Goal: Task Accomplishment & Management: Manage account settings

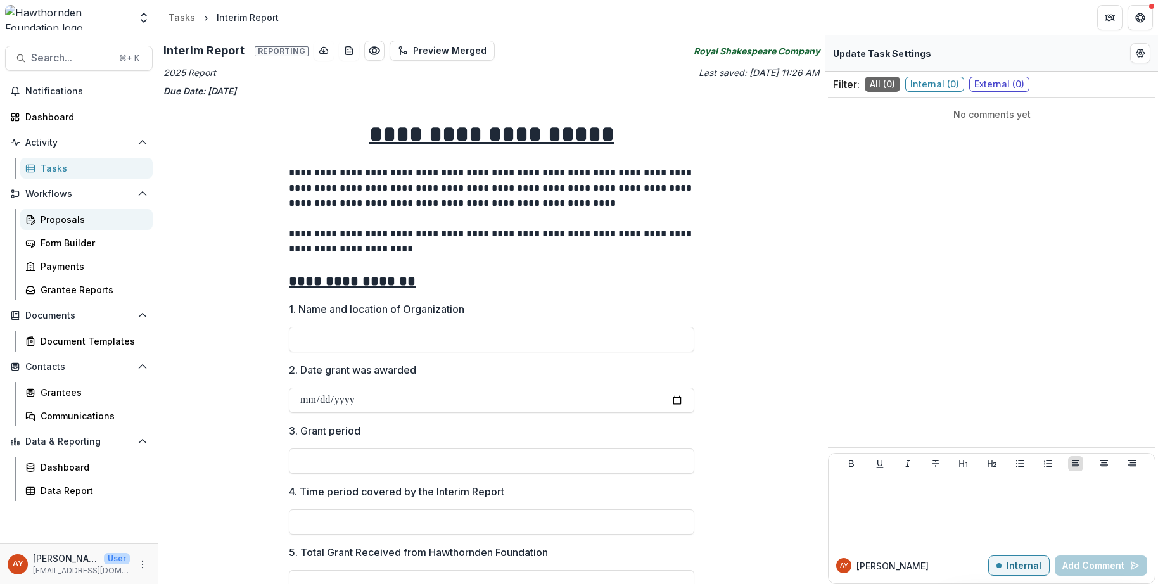
click at [79, 220] on div "Proposals" at bounding box center [92, 219] width 102 height 13
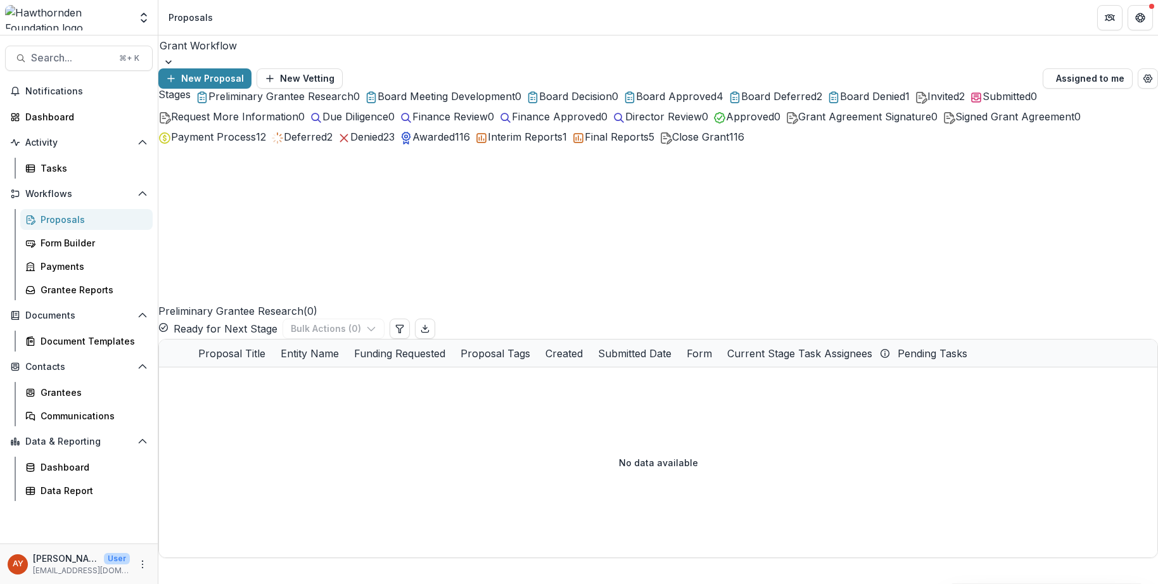
click at [585, 143] on span "Final Reports" at bounding box center [617, 136] width 64 height 13
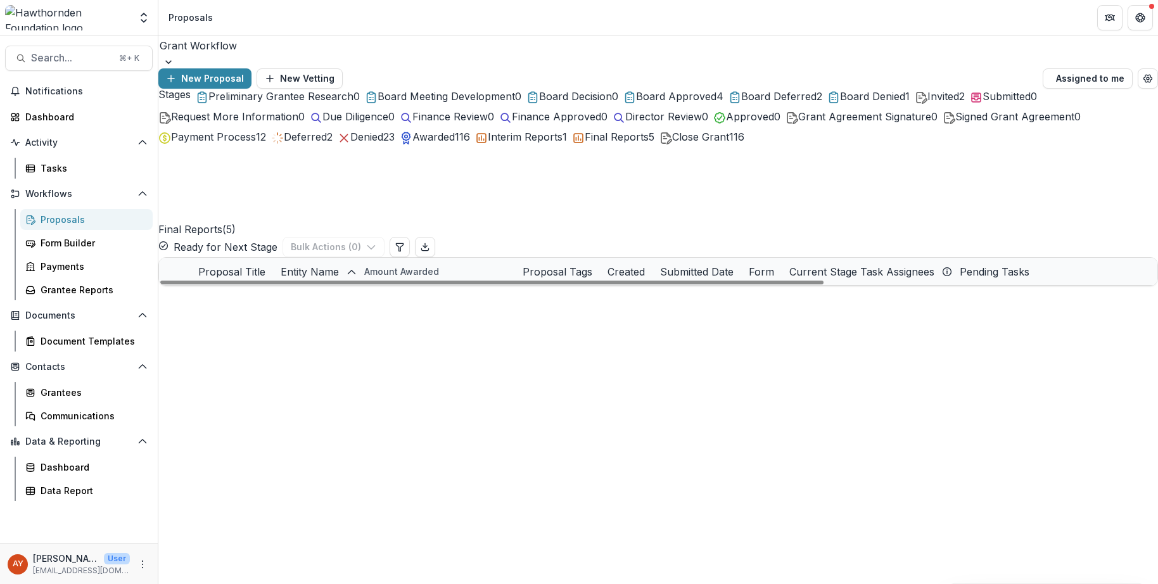
click at [343, 374] on link "London Centre for the Humanities - 2023 - 50,000" at bounding box center [300, 380] width 138 height 13
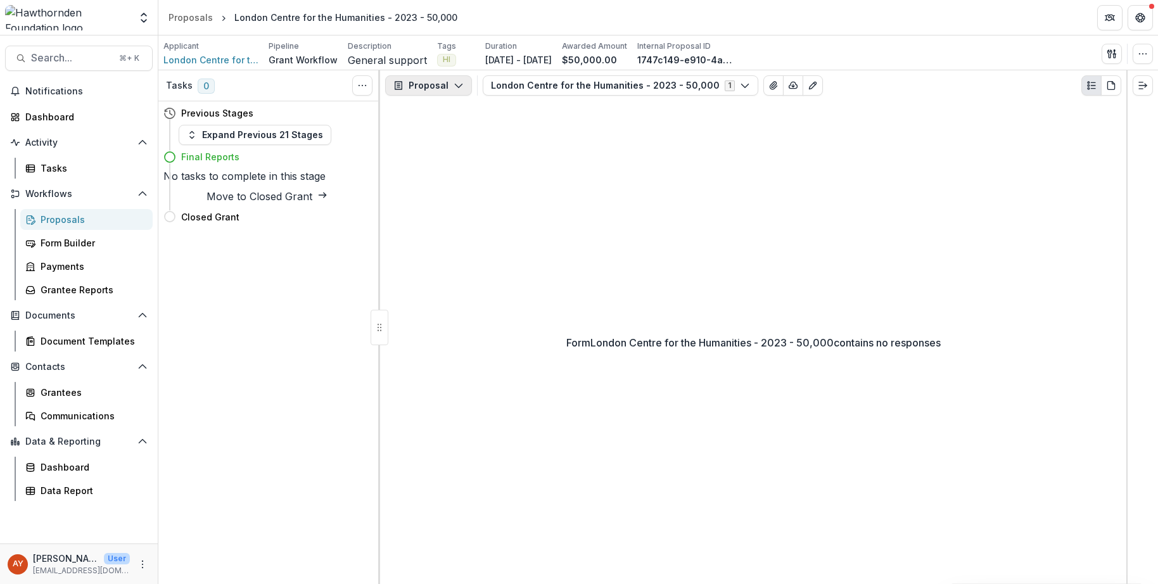
click at [446, 88] on button "Proposal" at bounding box center [428, 85] width 87 height 20
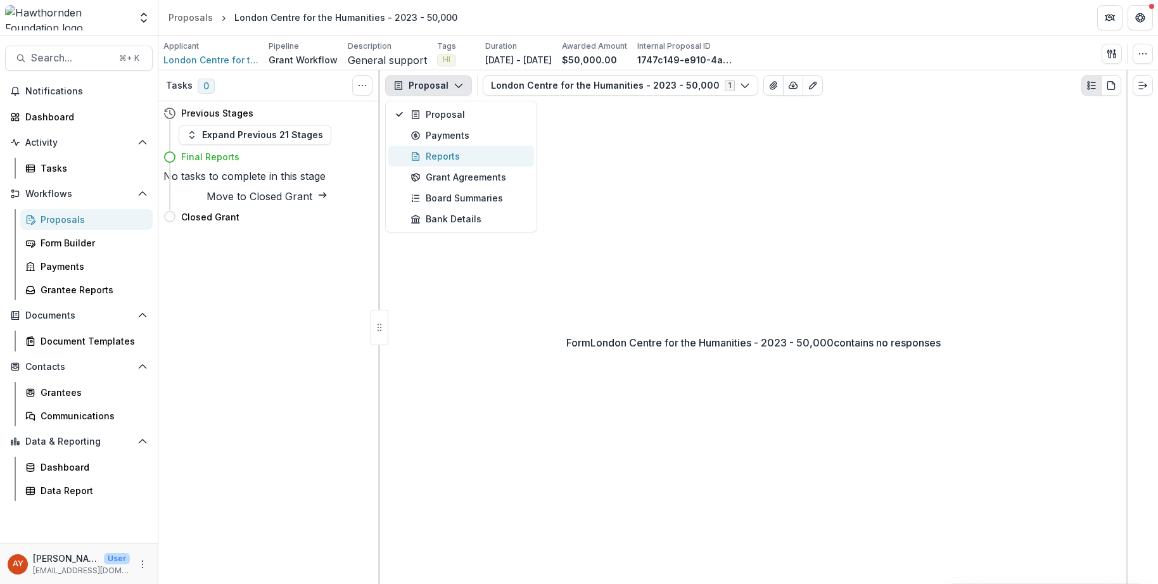
click at [464, 153] on div "Reports" at bounding box center [468, 155] width 116 height 13
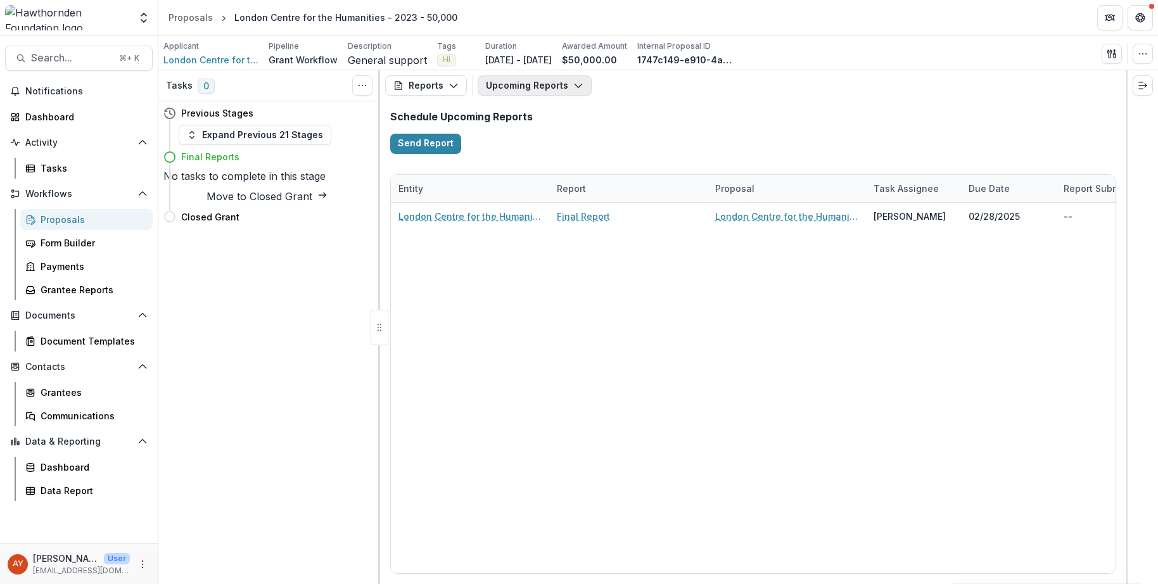
click at [556, 91] on button "Upcoming Reports" at bounding box center [534, 85] width 114 height 20
click at [552, 190] on p "Final Report" at bounding box center [543, 193] width 53 height 13
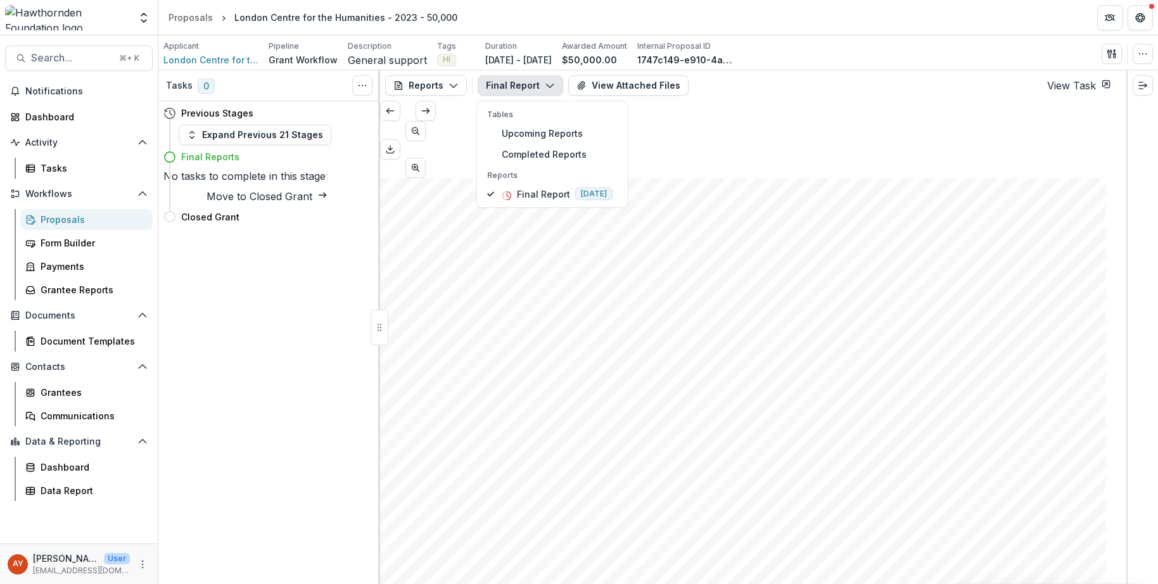
click at [228, 72] on div "Tasks 0 Show Cancelled Tasks" at bounding box center [269, 85] width 222 height 31
click at [230, 56] on span "London Centre for the Humanities" at bounding box center [210, 59] width 95 height 13
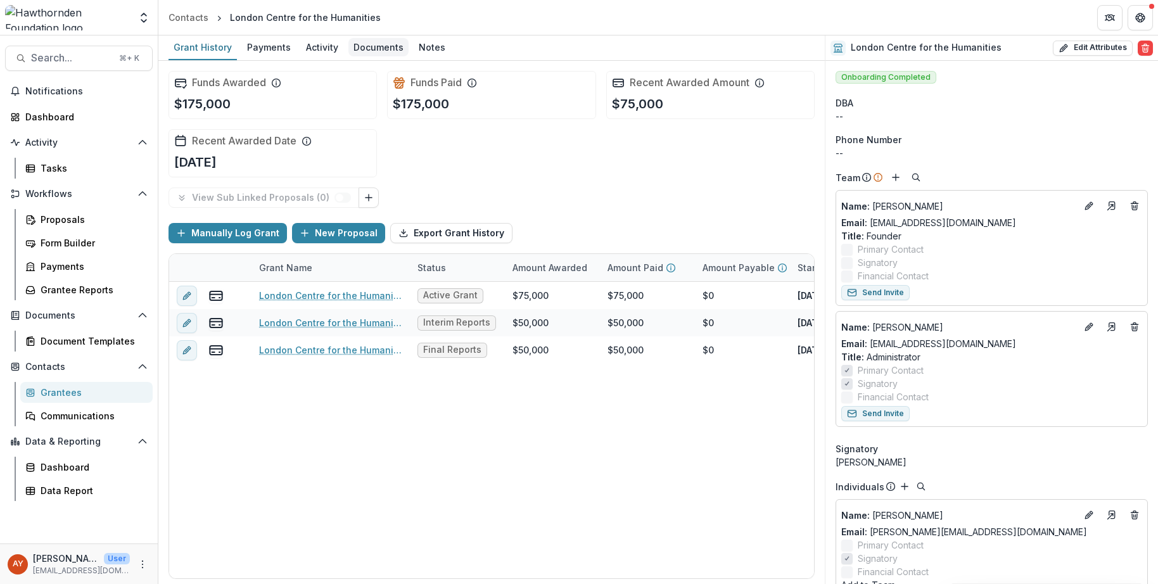
click at [378, 48] on div "Documents" at bounding box center [378, 47] width 60 height 18
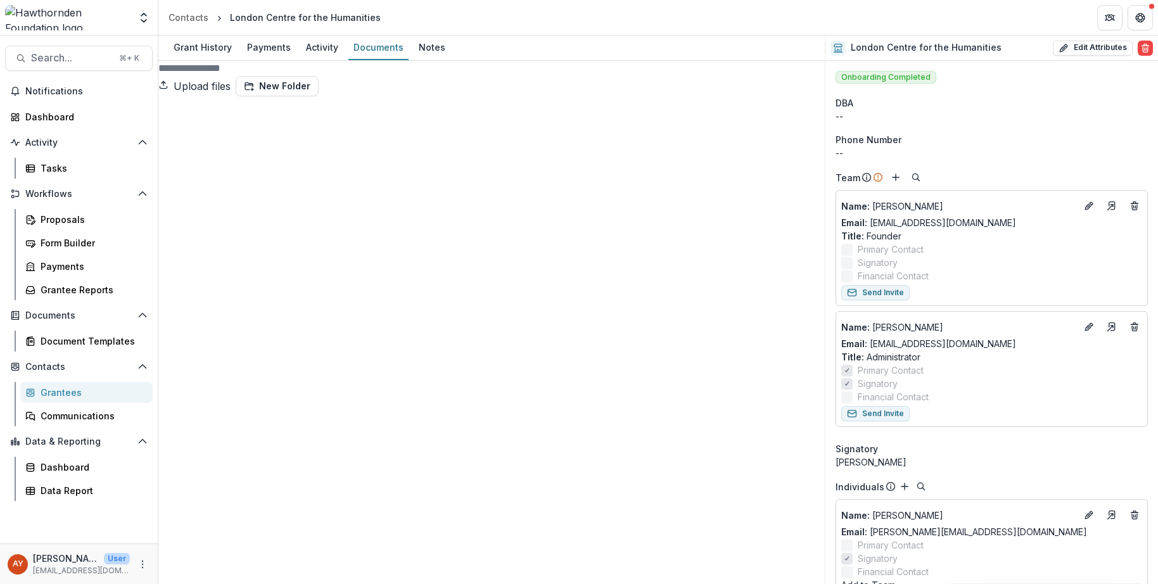
click at [408, 113] on div "London Centre for the Humanities - 2023 - 50,000 Submission Temelio Proposal At…" at bounding box center [491, 454] width 666 height 717
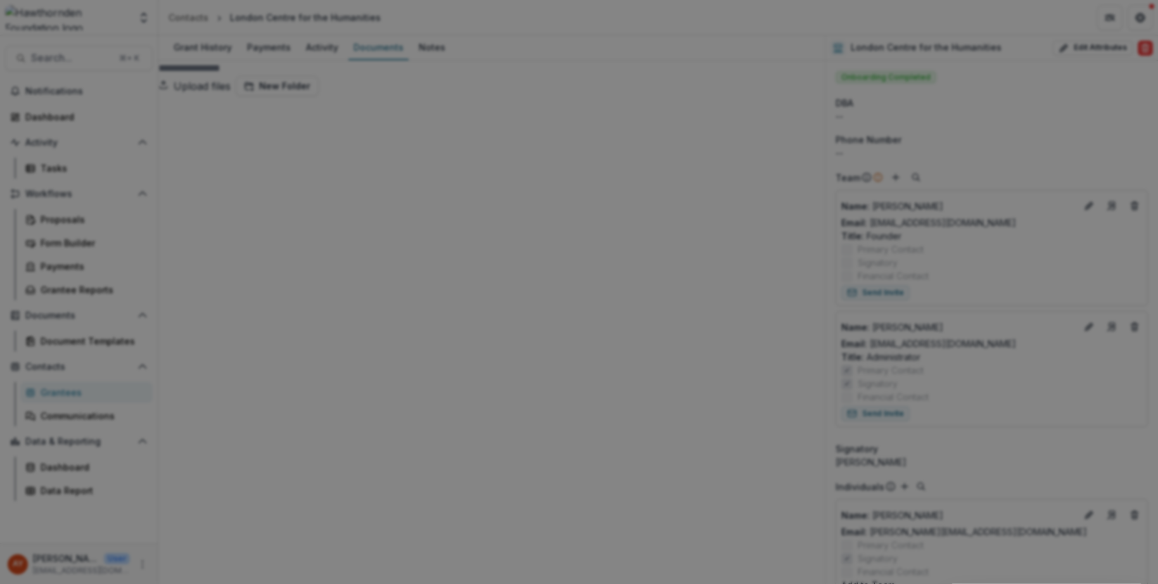
click at [1136, 19] on icon "Close" at bounding box center [1140, 15] width 8 height 8
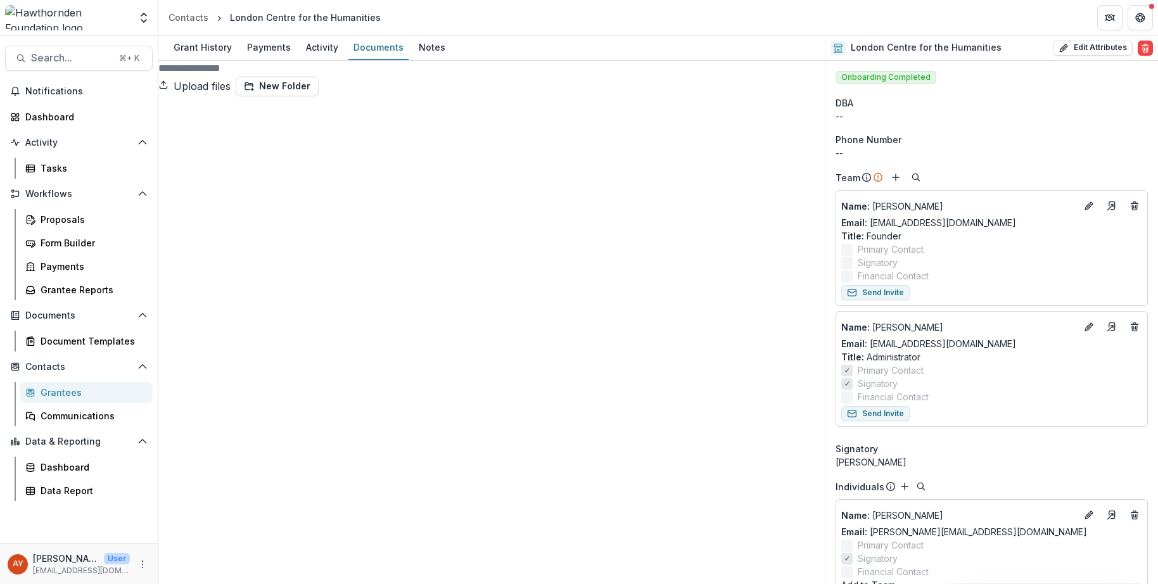
scroll to position [1113, 0]
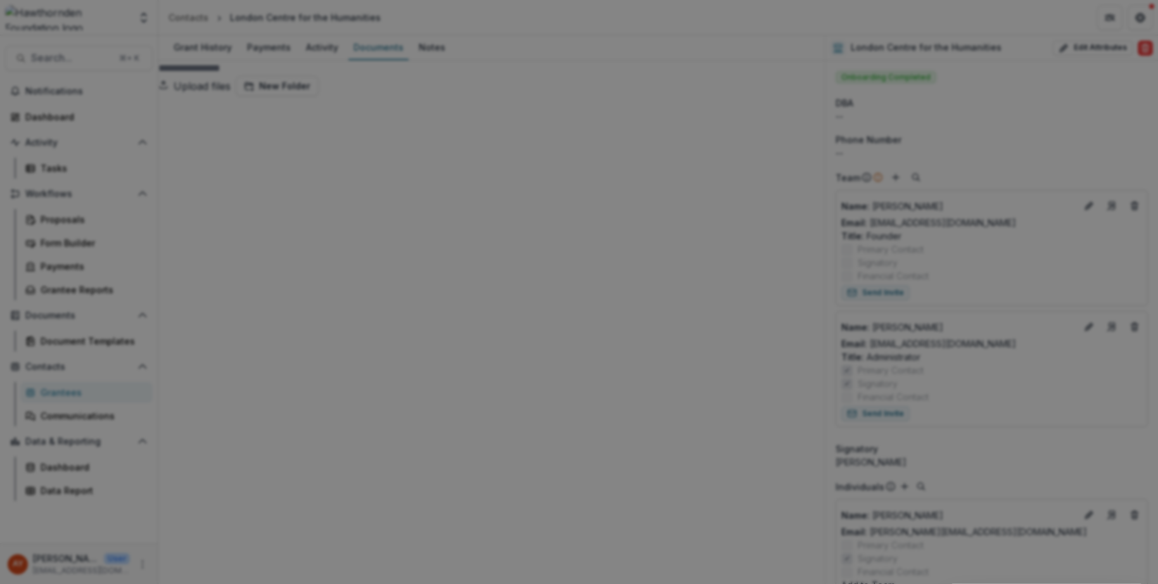
click at [1130, 25] on button "Close" at bounding box center [1140, 15] width 20 height 20
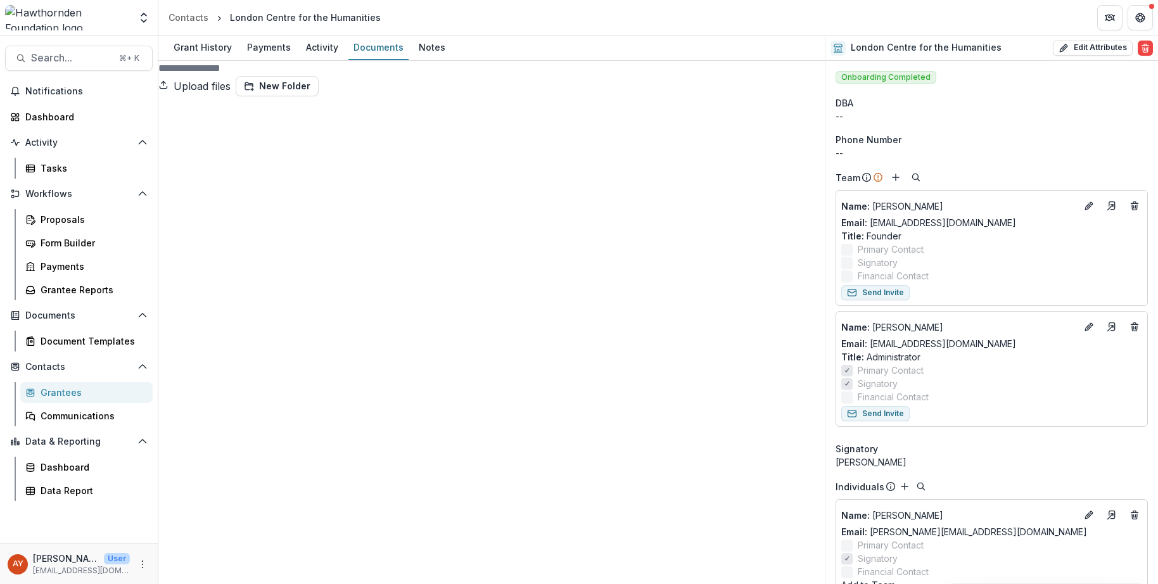
click at [207, 34] on header "Contacts London Centre for the Humanities" at bounding box center [657, 17] width 999 height 35
click at [207, 44] on div "Grant History" at bounding box center [202, 47] width 68 height 18
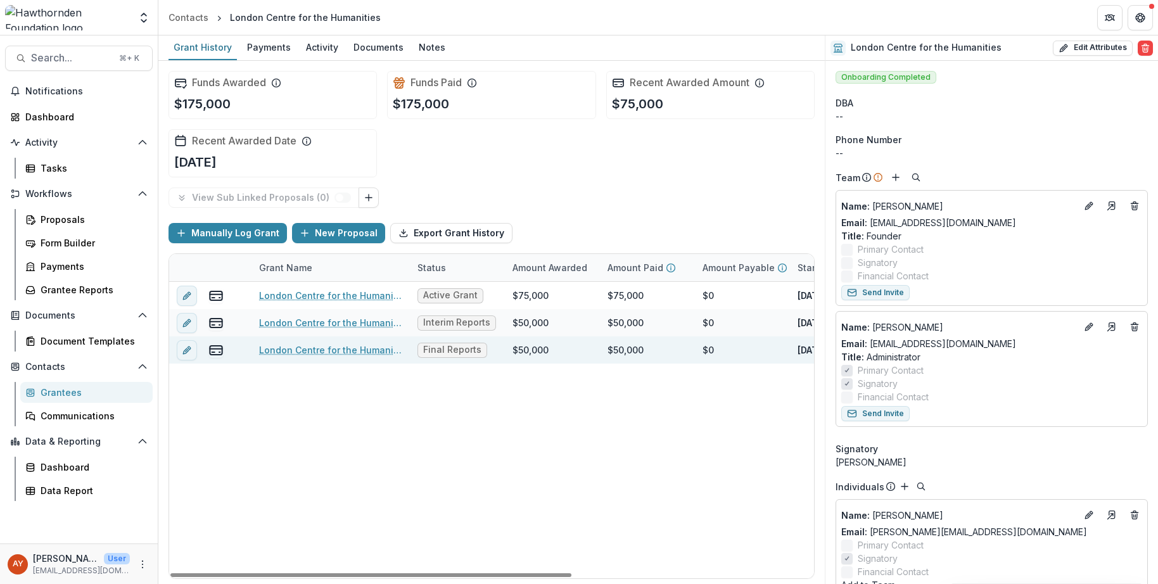
click at [291, 353] on link "London Centre for the Humanities - 2023 - 50,000" at bounding box center [330, 349] width 143 height 13
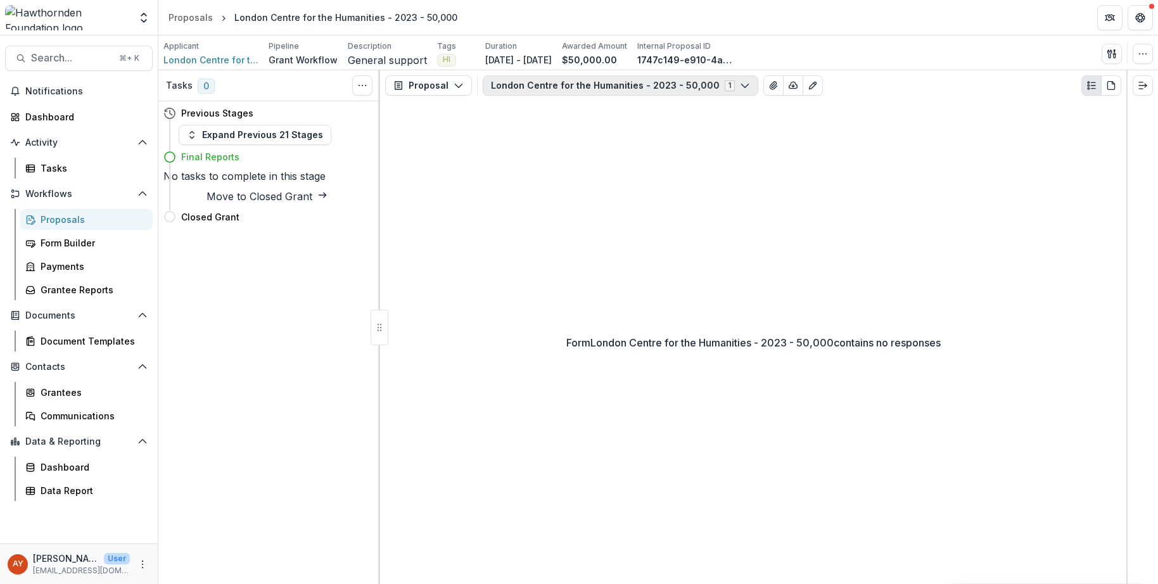
click at [560, 83] on button "London Centre for the Humanities - 2023 - 50,000 1" at bounding box center [620, 85] width 275 height 20
click at [584, 130] on span "London Centre for the Humanities - 2023 - 50,000" at bounding box center [616, 133] width 223 height 13
click at [383, 72] on div "Proposal Proposal Payments Reports Grant Agreements Board Summaries Bank Detail…" at bounding box center [753, 85] width 746 height 30
click at [427, 88] on button "Proposal" at bounding box center [428, 85] width 87 height 20
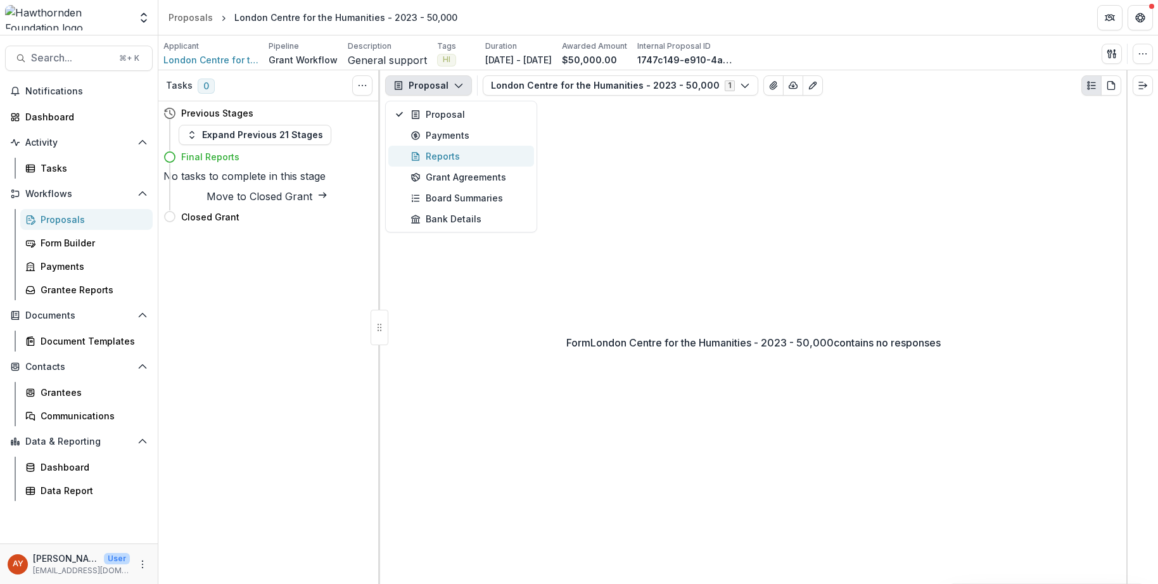
click at [436, 155] on div "Reports" at bounding box center [468, 155] width 116 height 13
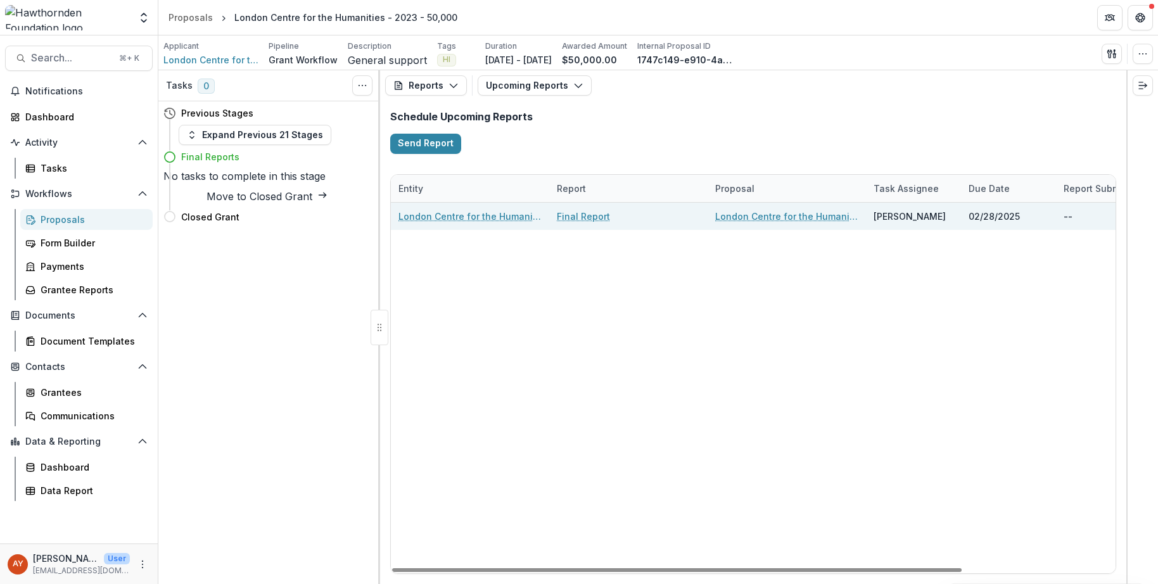
click at [588, 213] on link "Final Report" at bounding box center [583, 216] width 53 height 13
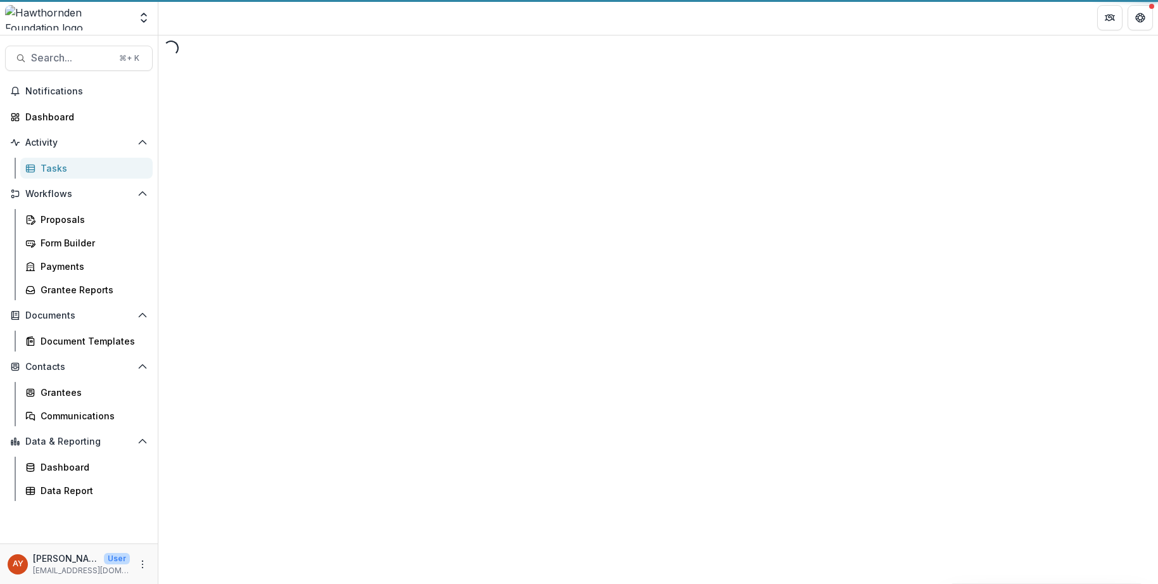
select select "********"
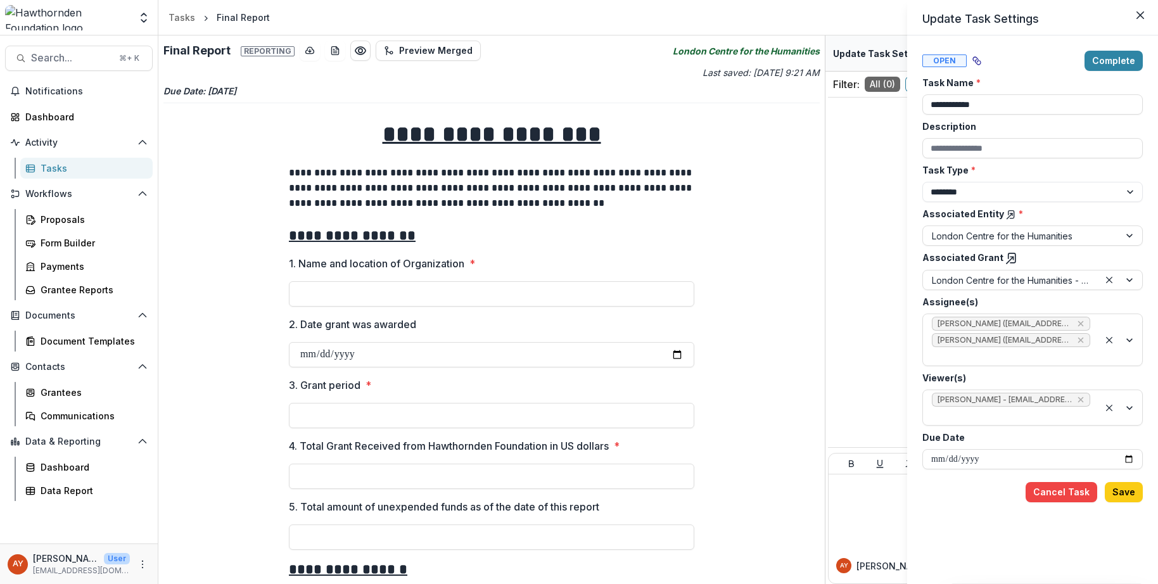
drag, startPoint x: 803, startPoint y: 425, endPoint x: 786, endPoint y: 424, distance: 17.1
click at [803, 425] on div "**********" at bounding box center [579, 292] width 1158 height 584
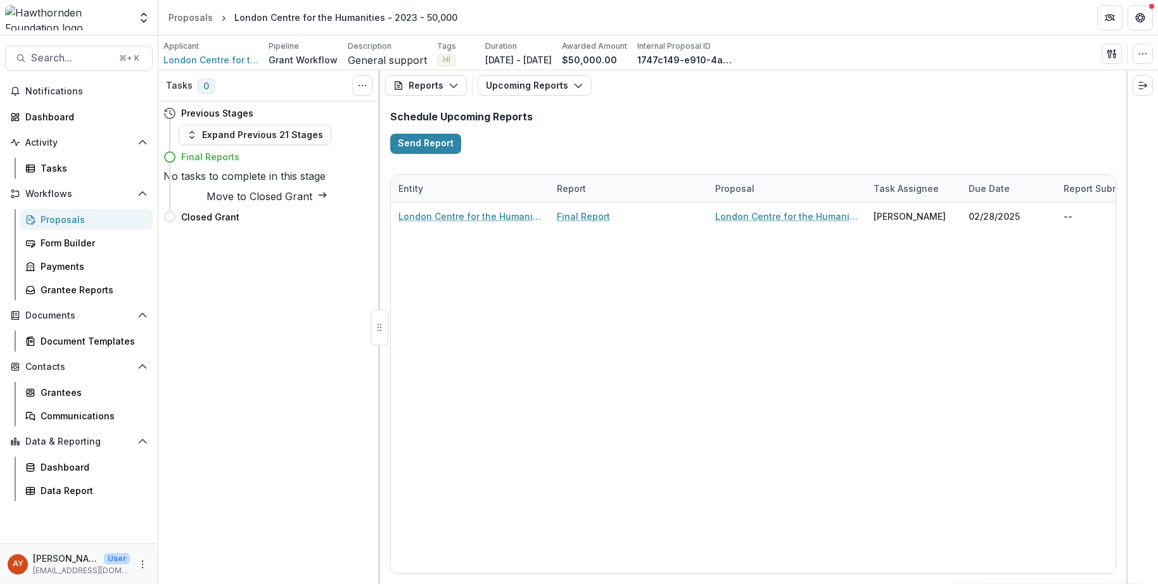
select select "********"
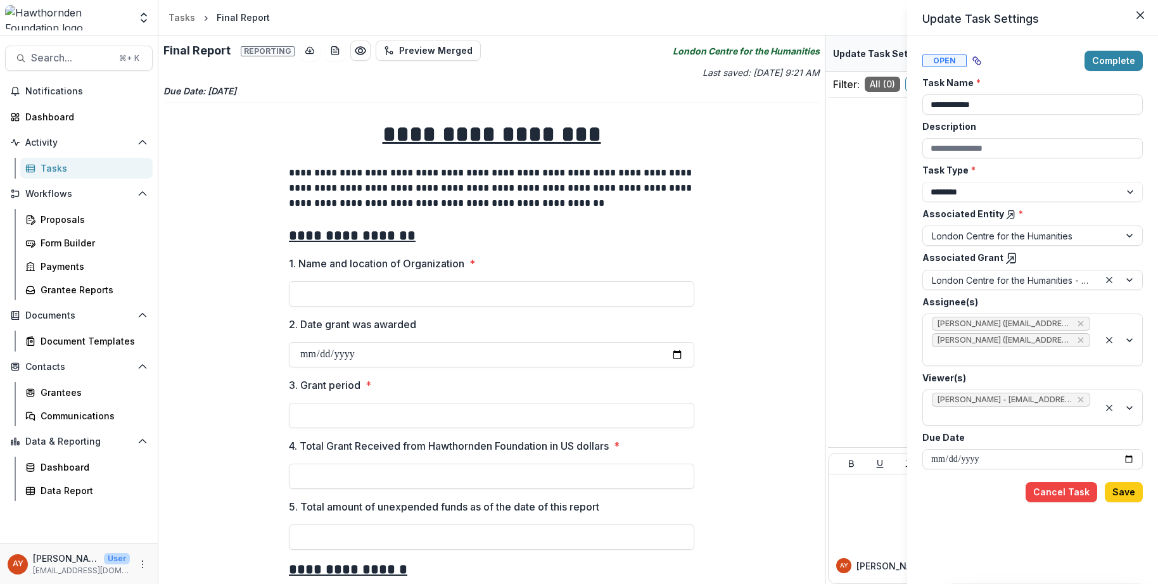
drag, startPoint x: 807, startPoint y: 262, endPoint x: 800, endPoint y: 262, distance: 7.0
click at [807, 262] on div "**********" at bounding box center [579, 292] width 1158 height 584
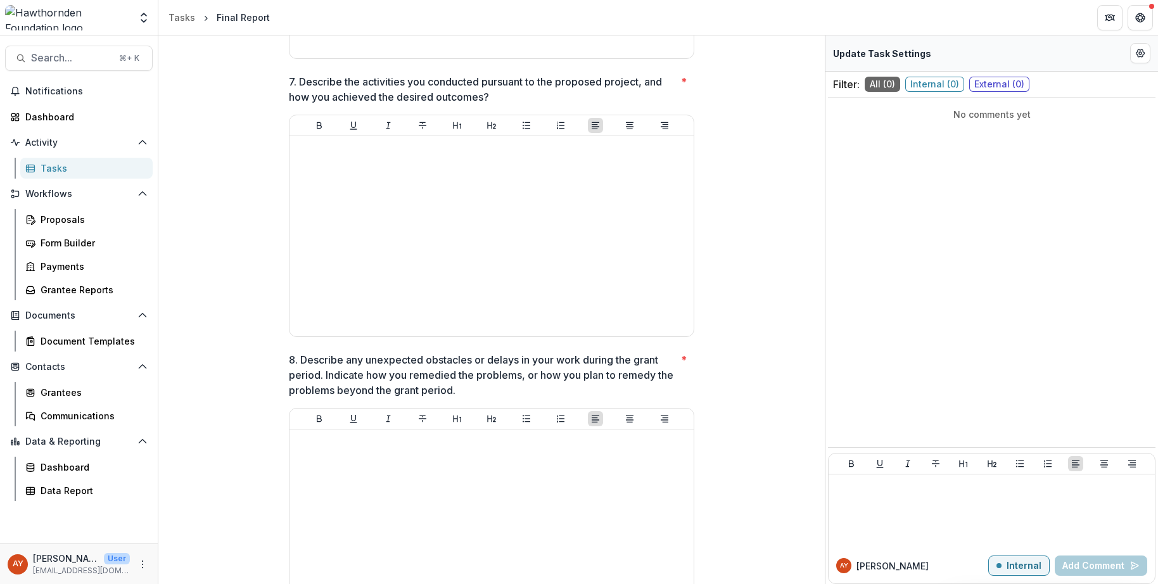
scroll to position [1837, 0]
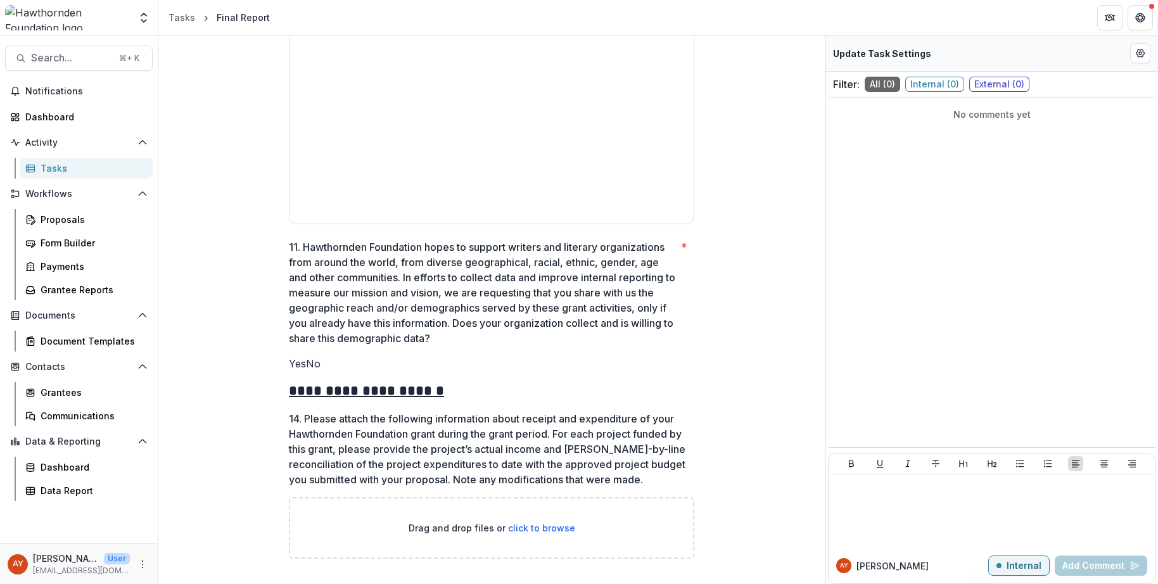
click at [536, 528] on span "click to browse" at bounding box center [541, 527] width 67 height 11
click at [536, 521] on p "Drag and drop files or click to browse" at bounding box center [491, 527] width 167 height 13
type input "**********"
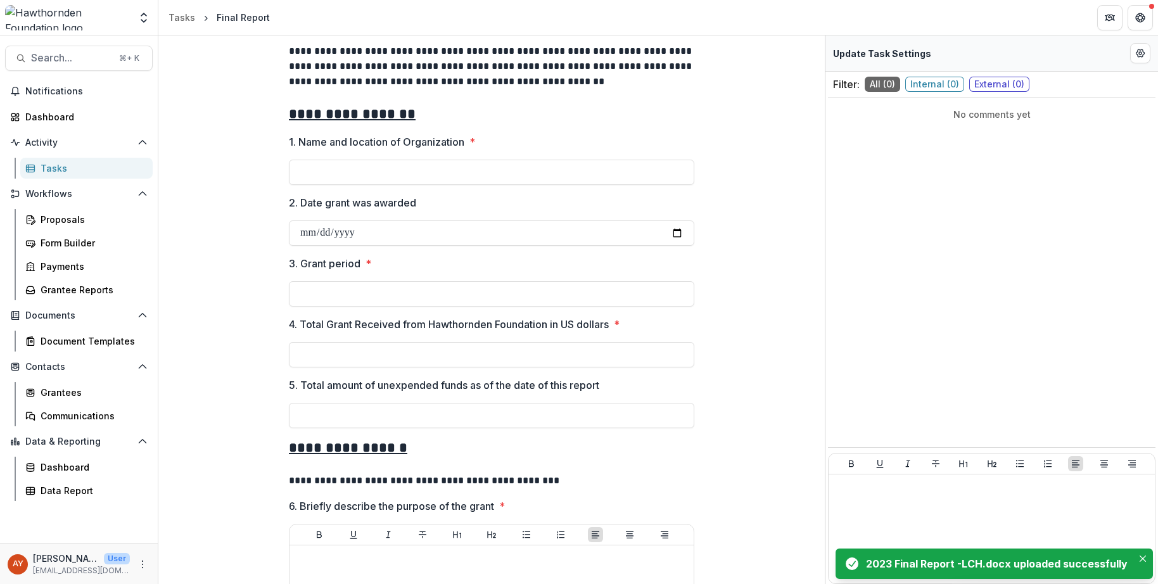
scroll to position [0, 0]
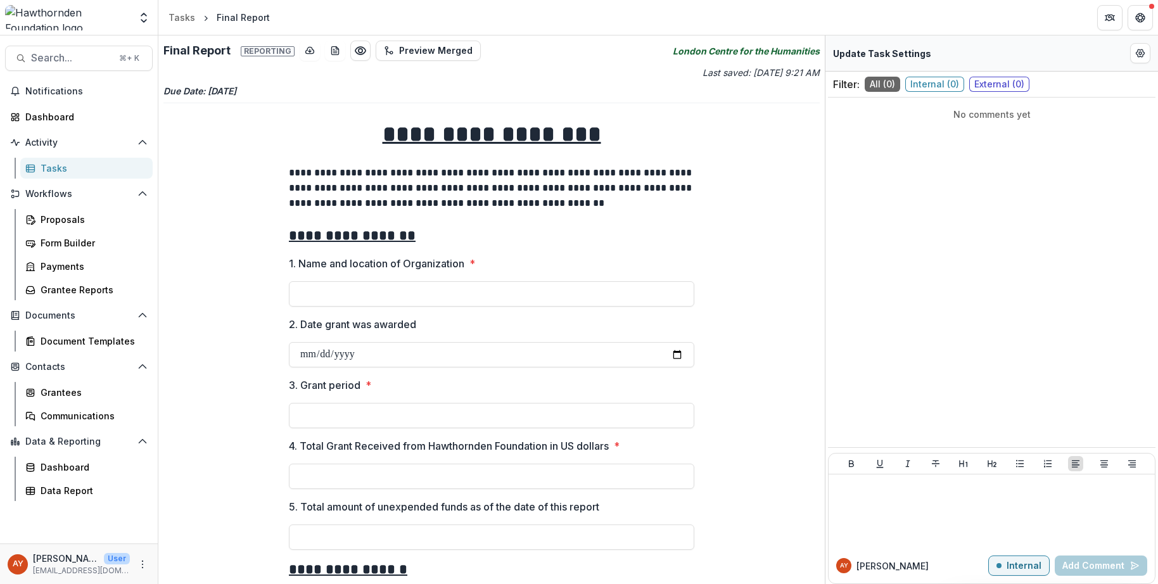
click at [597, 73] on p "Last saved: [DATE] 9:21 AM" at bounding box center [657, 72] width 326 height 13
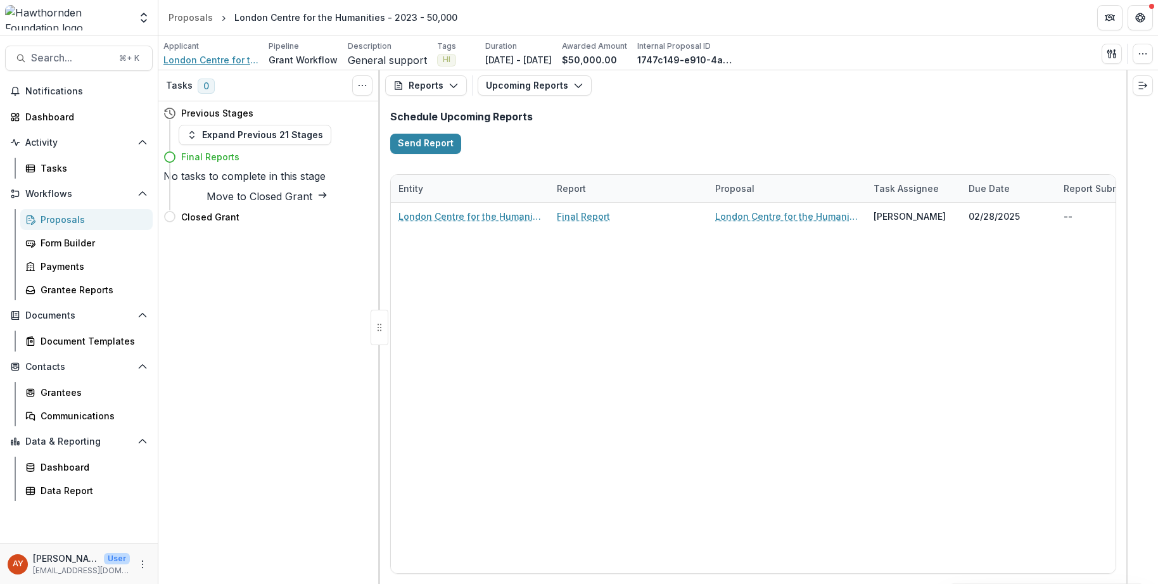
click at [208, 60] on span "London Centre for the Humanities" at bounding box center [210, 59] width 95 height 13
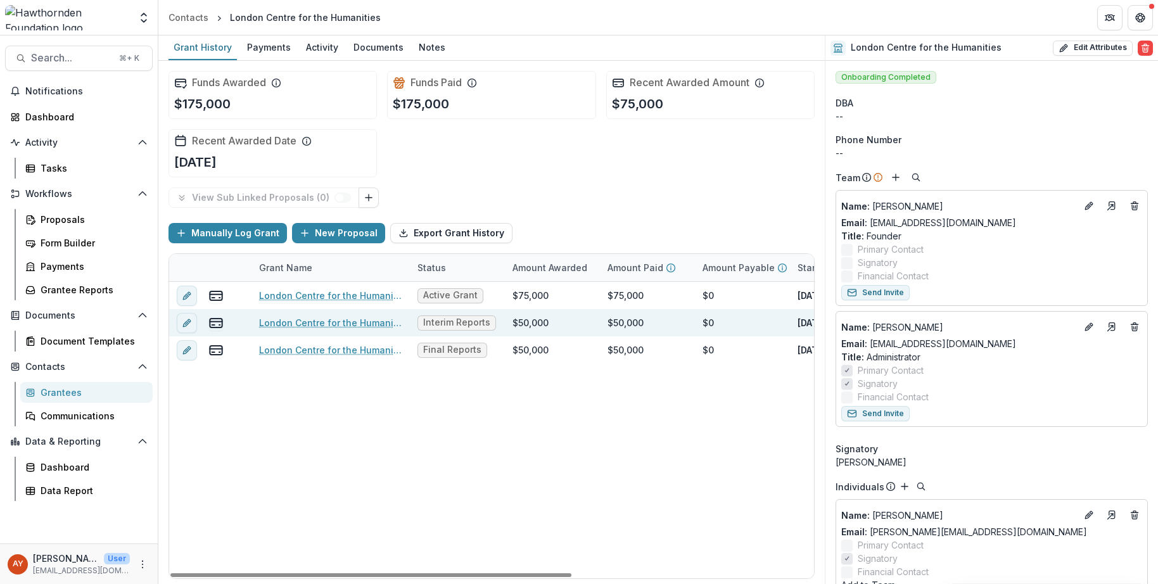
click at [372, 322] on link "London Centre for the Humanities - 2024 - 50,000" at bounding box center [330, 322] width 143 height 13
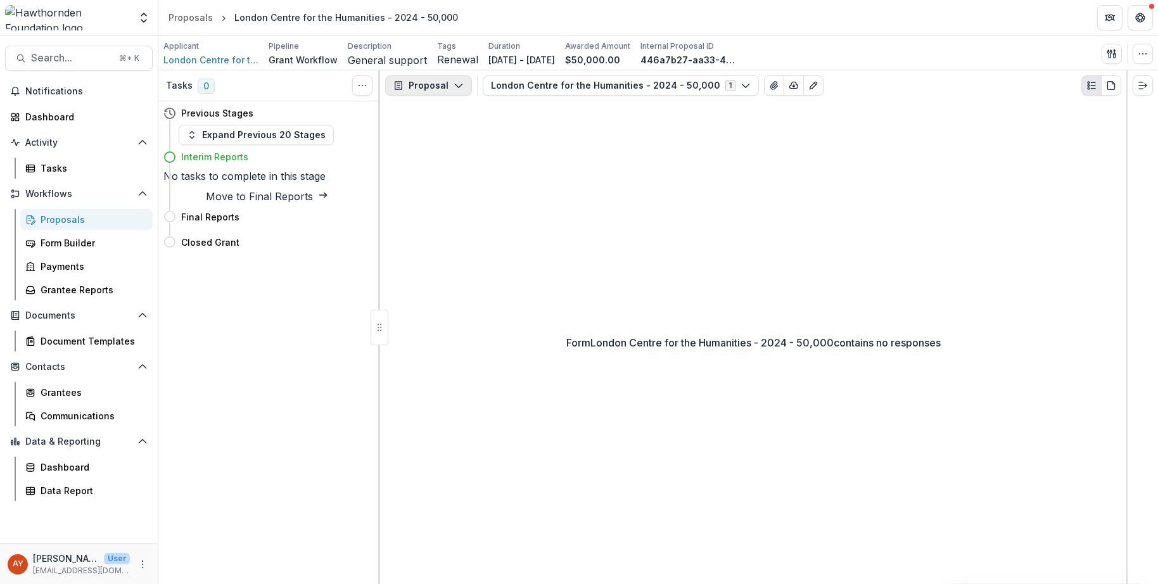
click at [432, 93] on button "Proposal" at bounding box center [428, 85] width 87 height 20
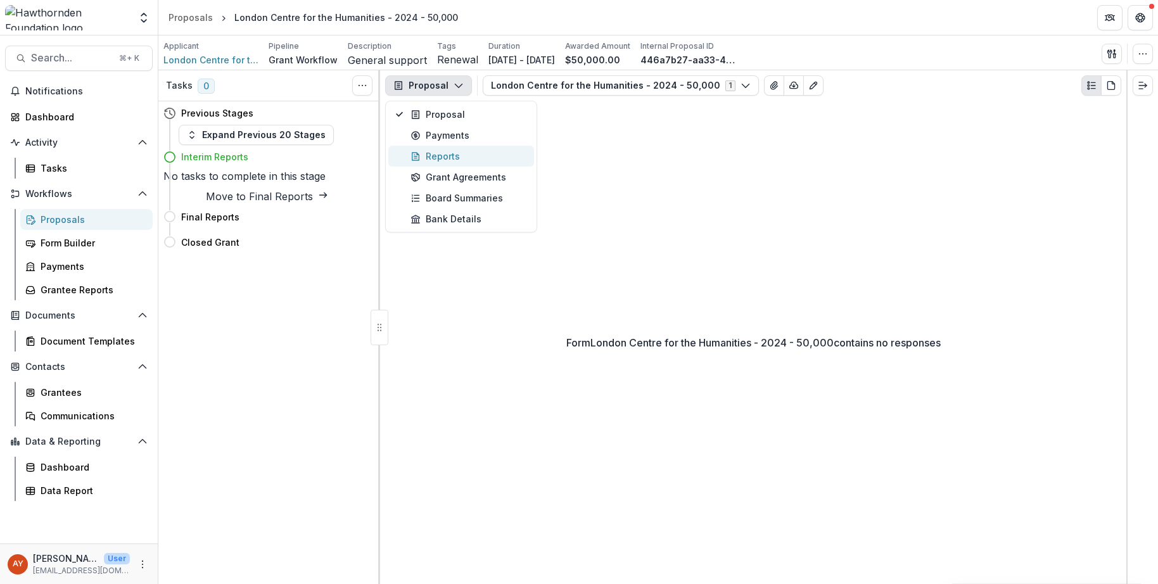
click at [448, 157] on div "Reports" at bounding box center [468, 155] width 116 height 13
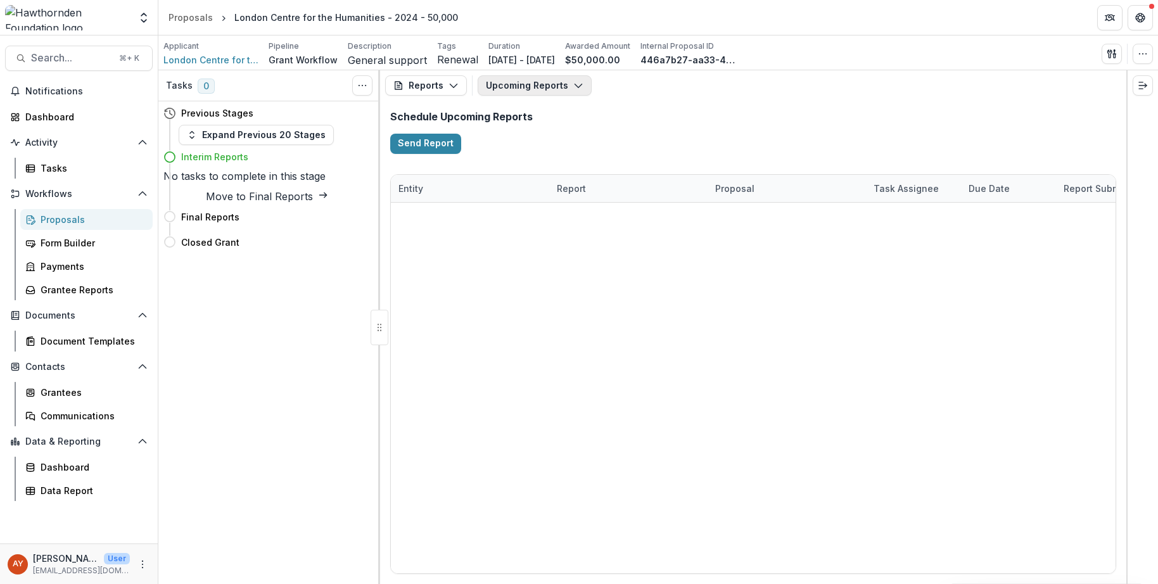
click at [564, 85] on button "Upcoming Reports" at bounding box center [534, 85] width 114 height 20
click at [747, 115] on h2 "Schedule Upcoming Reports" at bounding box center [753, 117] width 726 height 12
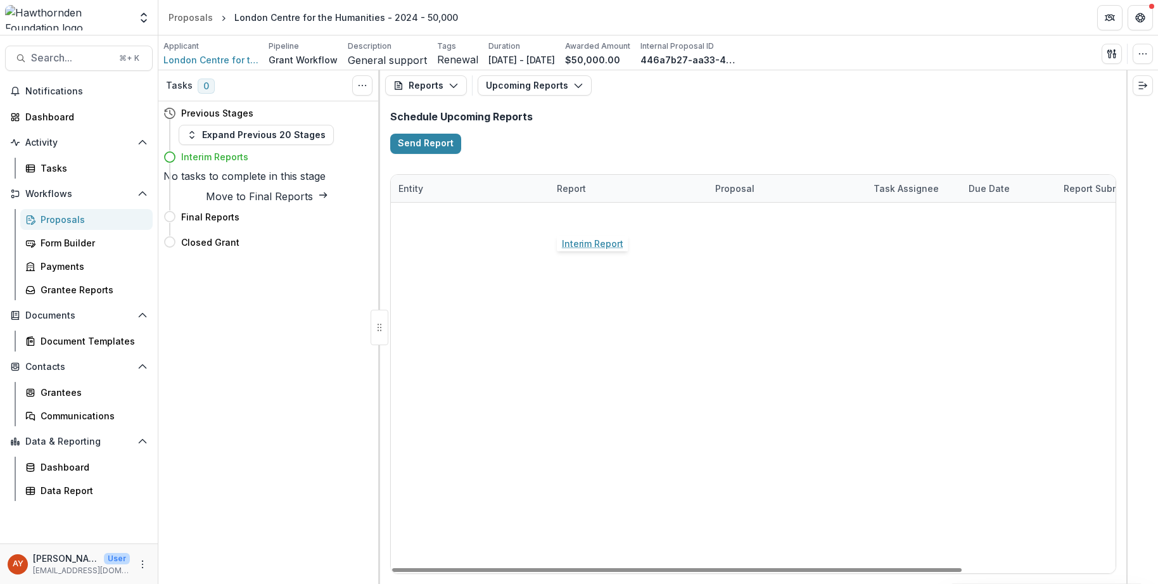
click at [599, 217] on link "Interim Report" at bounding box center [588, 216] width 62 height 13
select select "********"
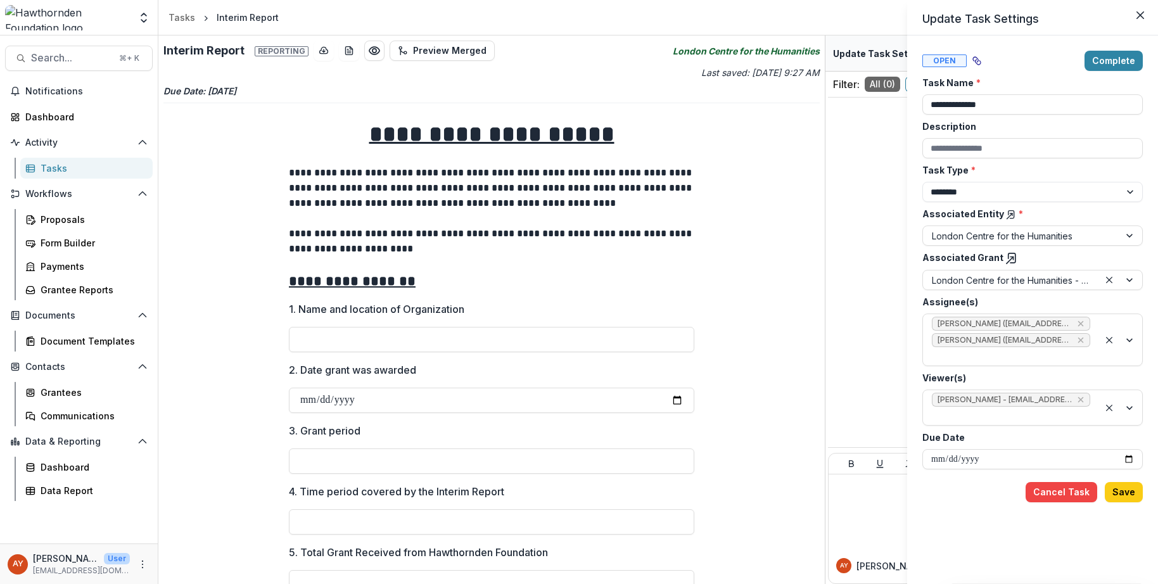
click at [696, 341] on div "**********" at bounding box center [579, 292] width 1158 height 584
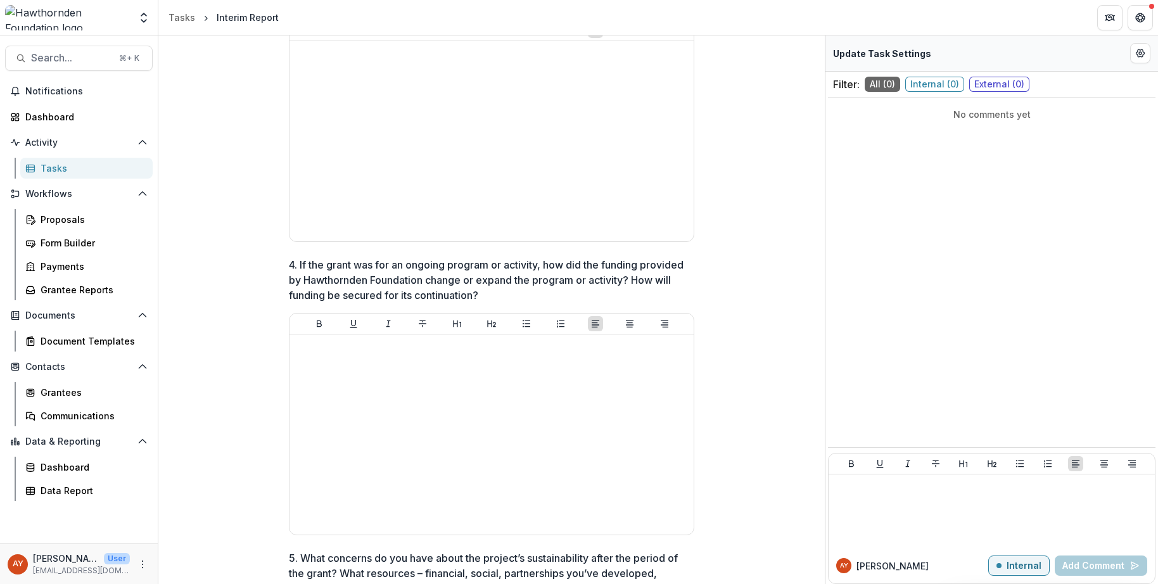
scroll to position [855, 0]
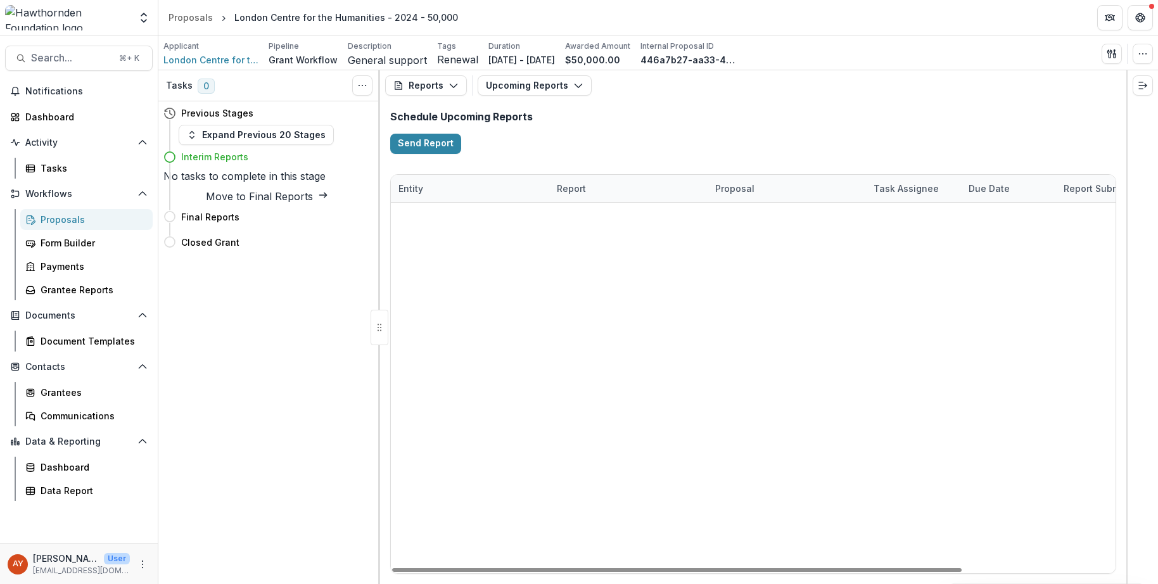
click at [602, 250] on link "Final Report" at bounding box center [583, 243] width 53 height 13
select select "********"
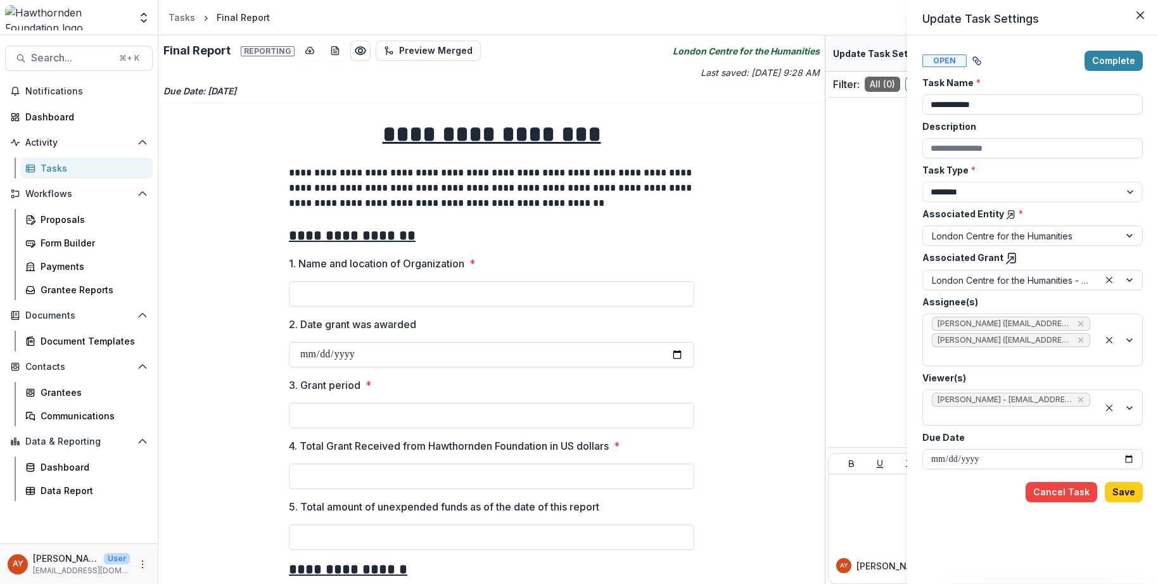
click at [746, 403] on div "**********" at bounding box center [579, 292] width 1158 height 584
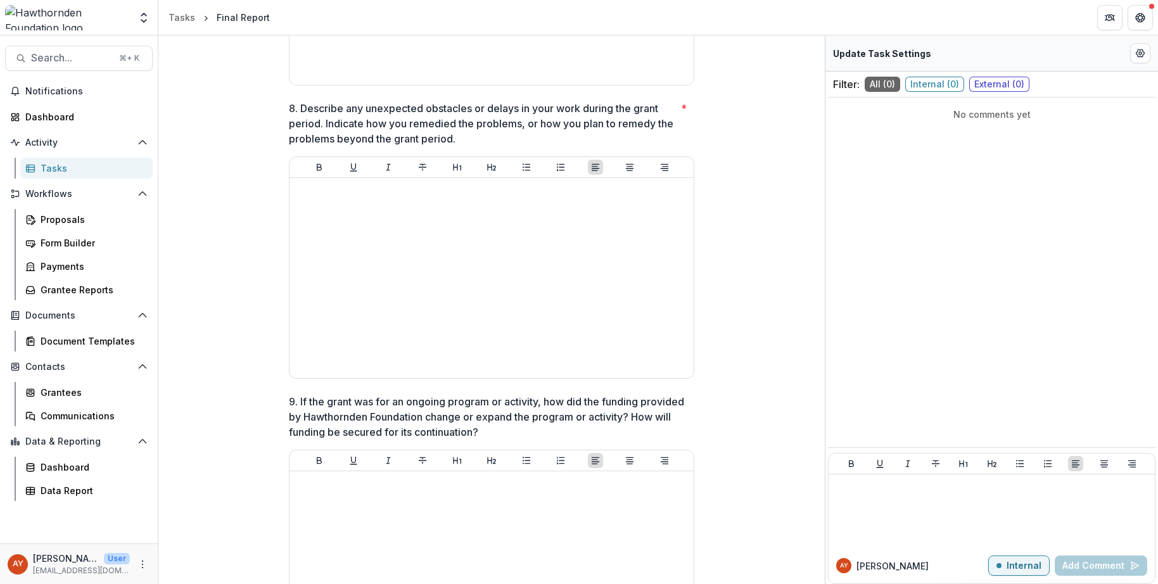
scroll to position [1837, 0]
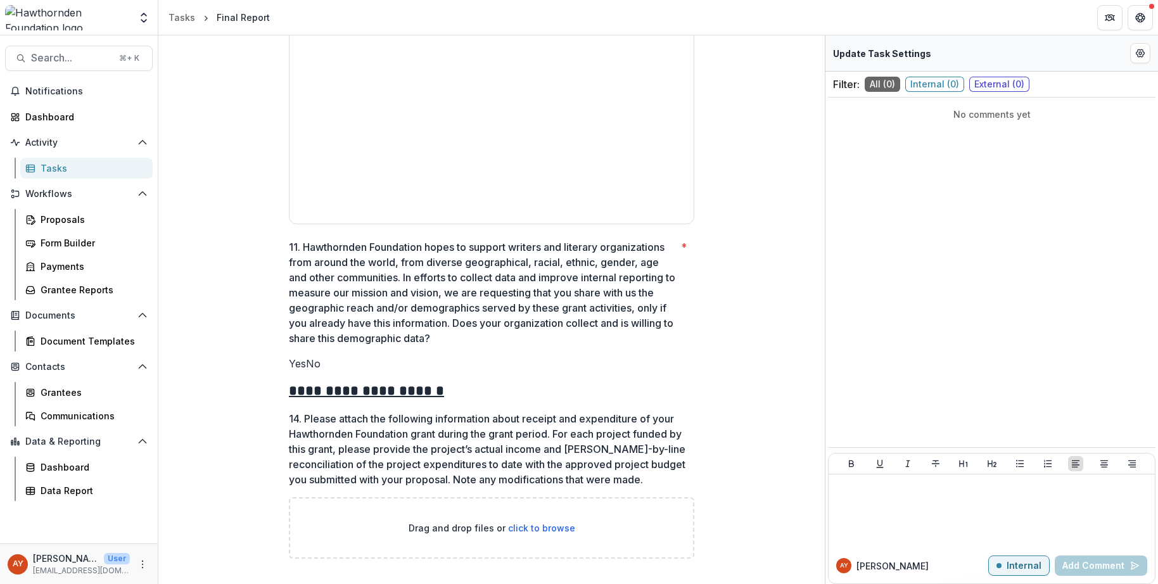
click at [531, 526] on span "click to browse" at bounding box center [541, 527] width 67 height 11
type input "**********"
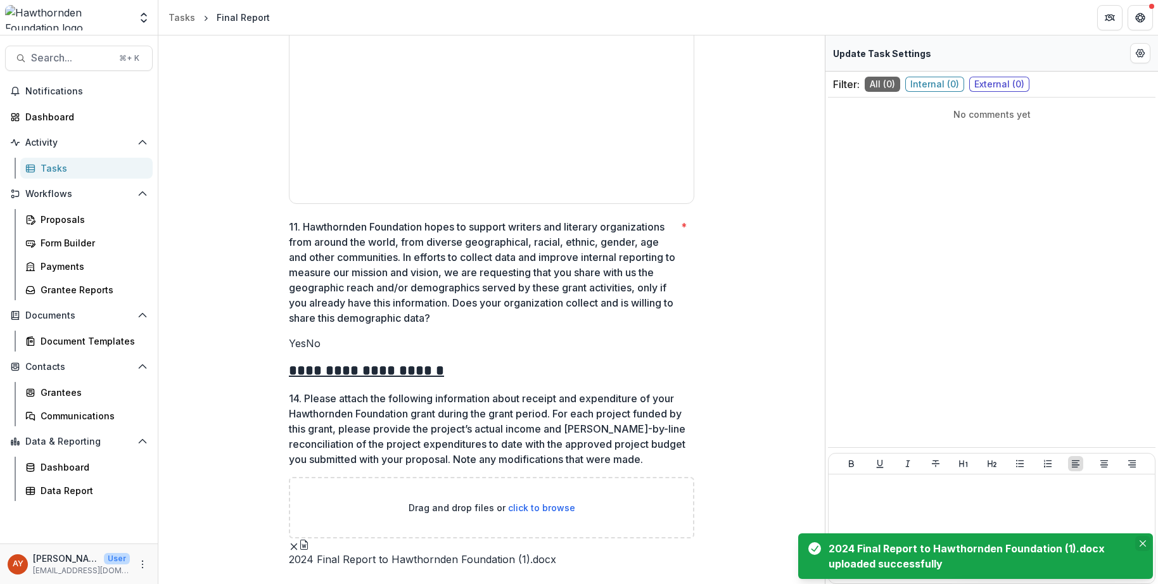
click at [1142, 542] on icon "Close" at bounding box center [1142, 543] width 6 height 6
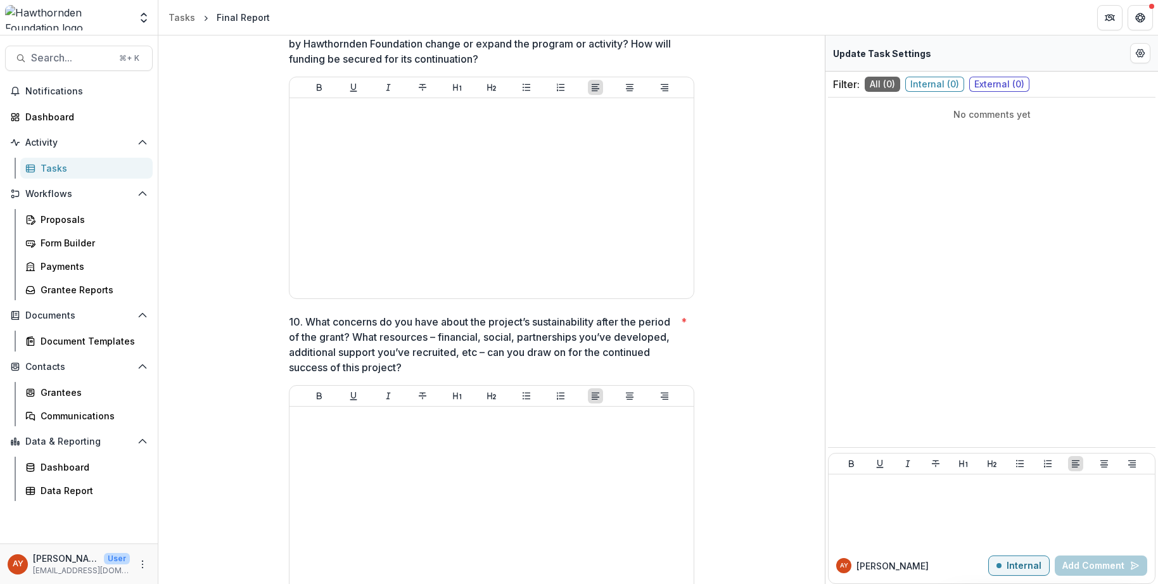
scroll to position [708, 0]
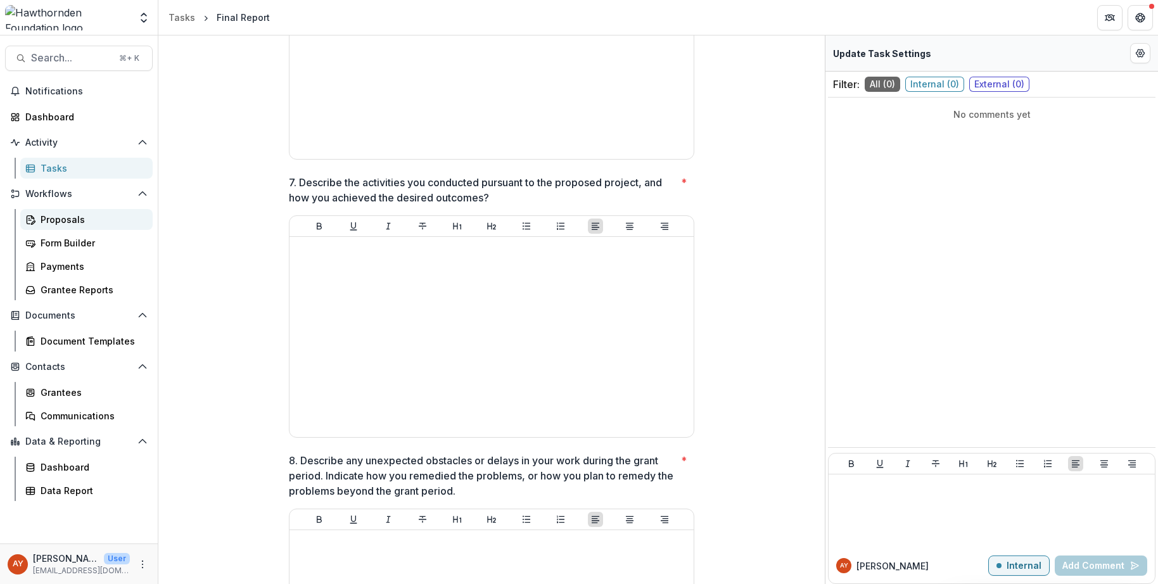
click at [84, 217] on div "Proposals" at bounding box center [92, 219] width 102 height 13
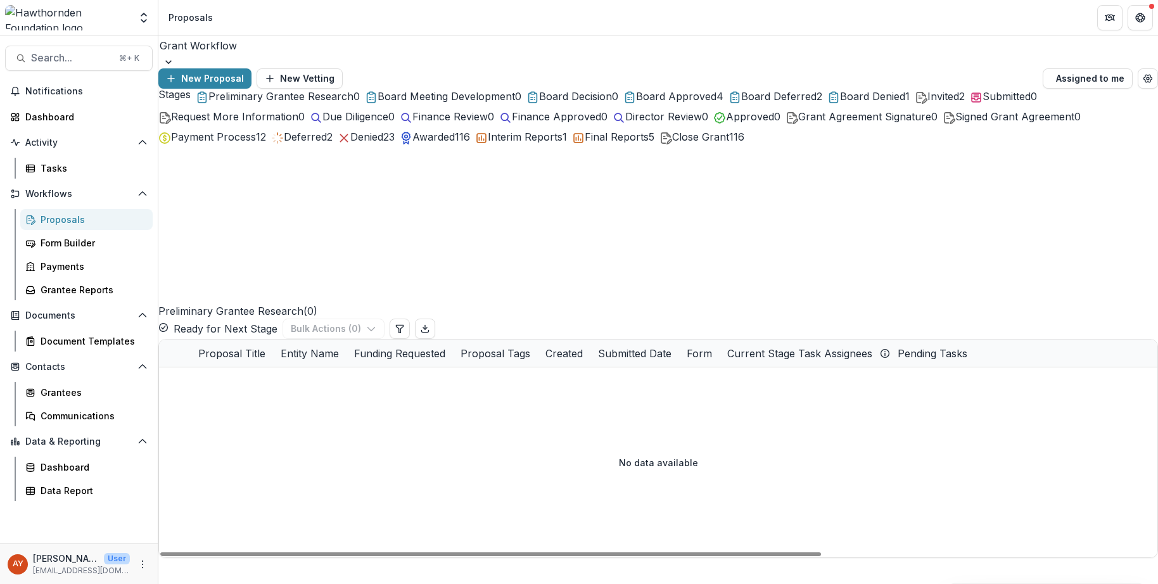
click at [572, 144] on div "Final Reports 5" at bounding box center [613, 136] width 82 height 15
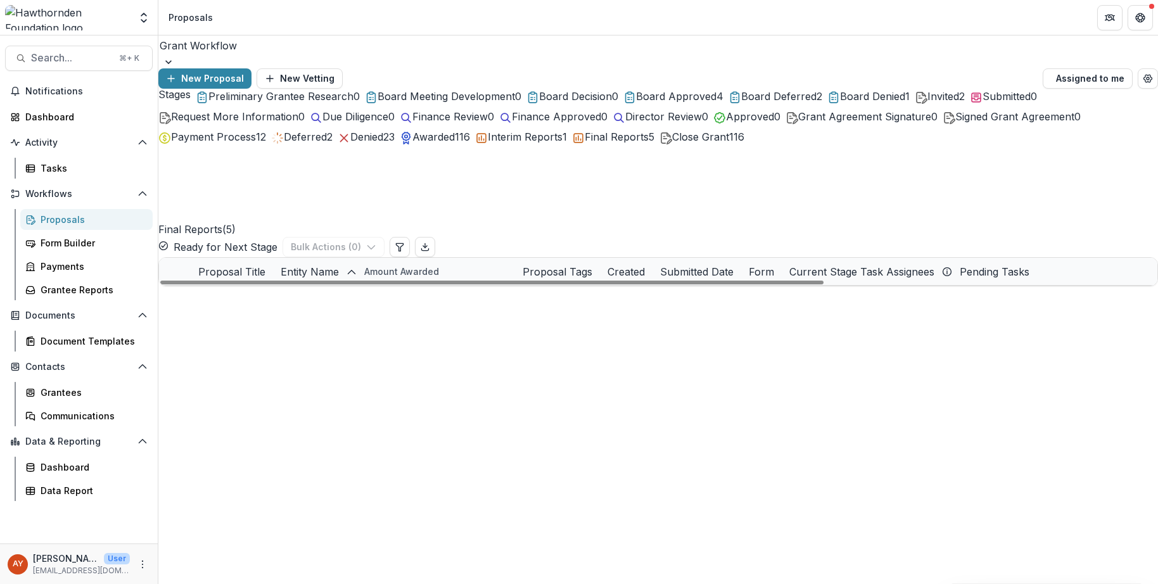
click at [308, 320] on link "[GEOGRAPHIC_DATA] - 2024 - 60,000" at bounding box center [300, 326] width 138 height 13
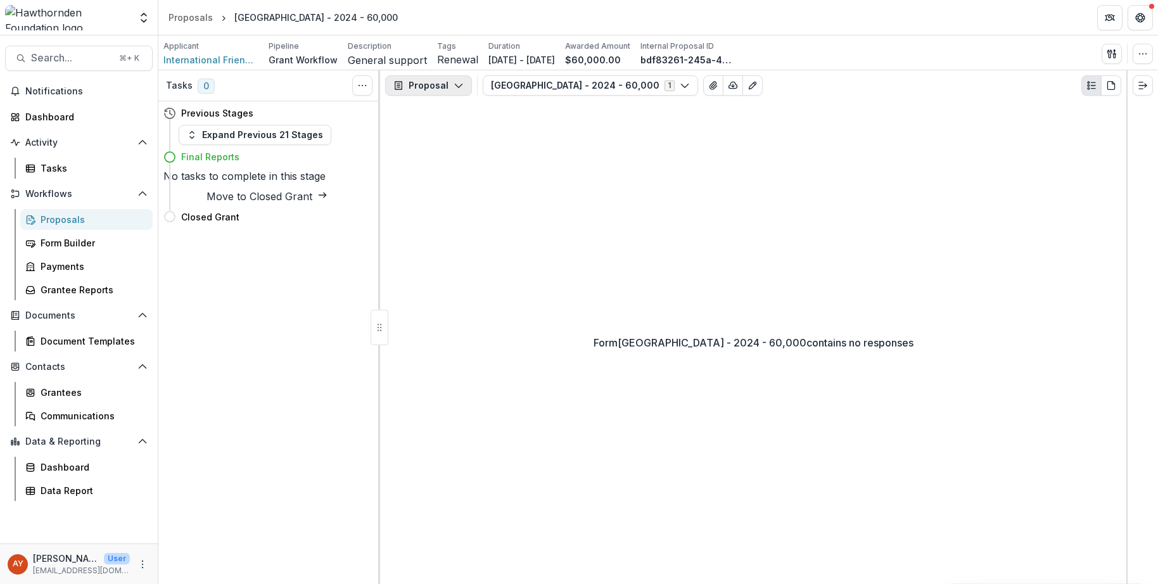
click at [440, 89] on button "Proposal" at bounding box center [428, 85] width 87 height 20
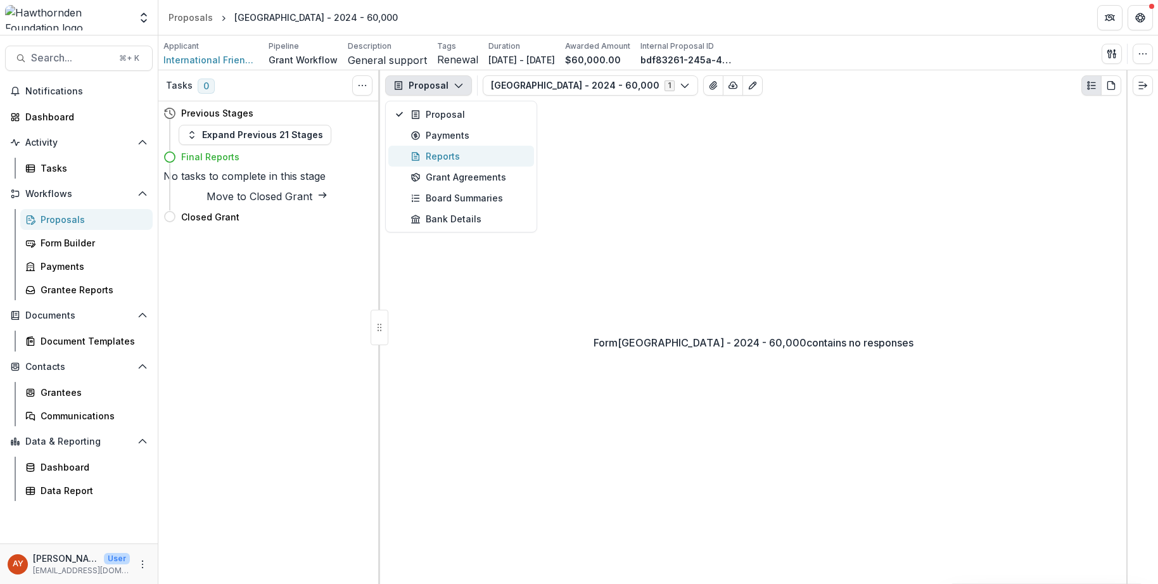
click at [443, 151] on div "Reports" at bounding box center [468, 155] width 116 height 13
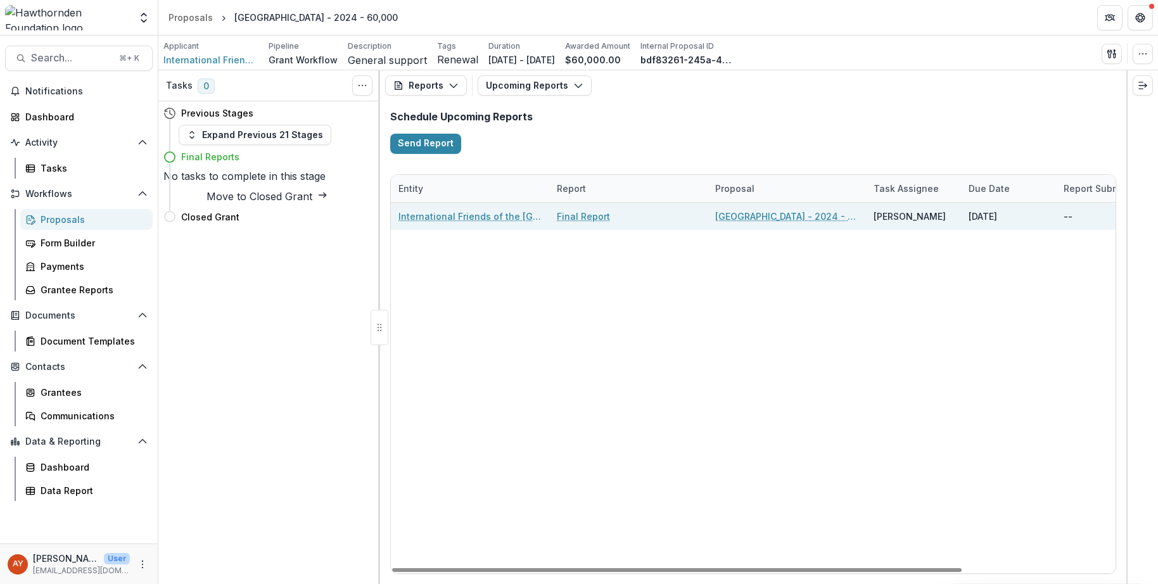
click at [586, 216] on link "Final Report" at bounding box center [583, 216] width 53 height 13
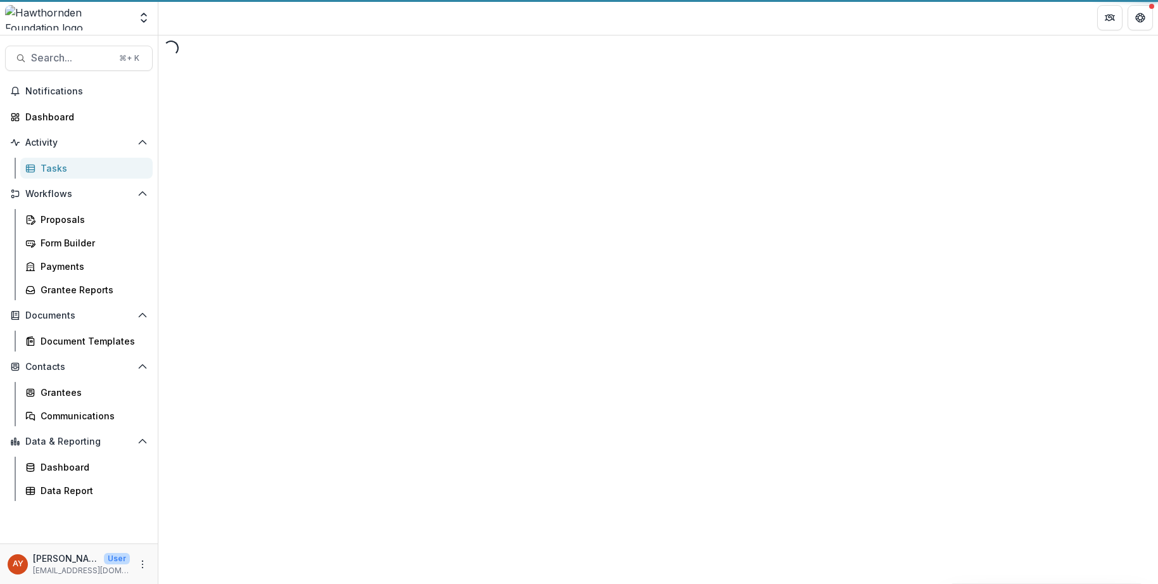
select select "********"
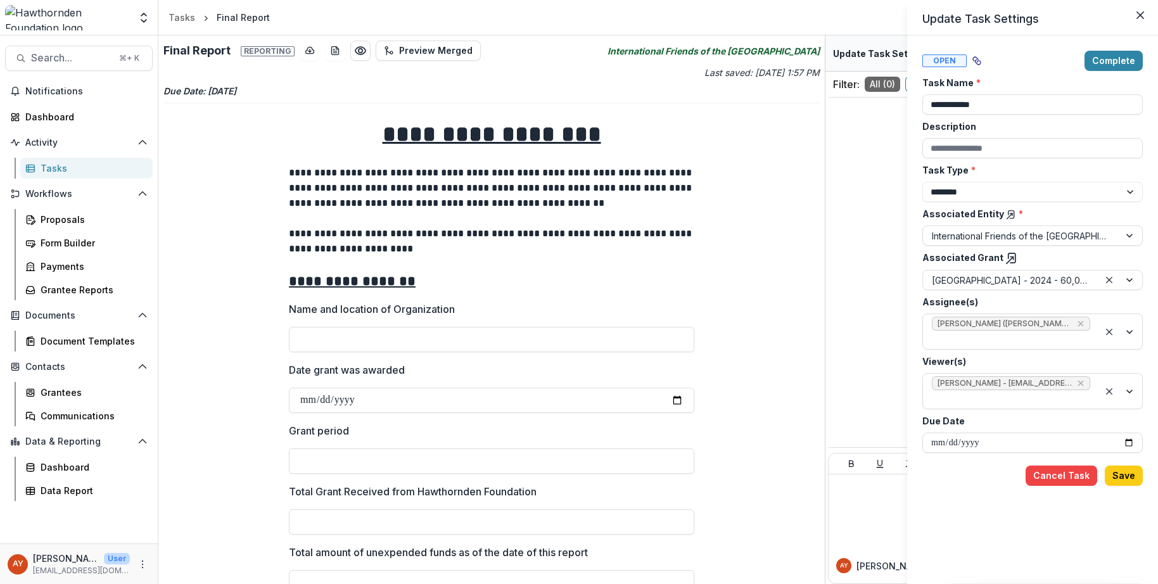
click at [709, 216] on div "**********" at bounding box center [579, 292] width 1158 height 584
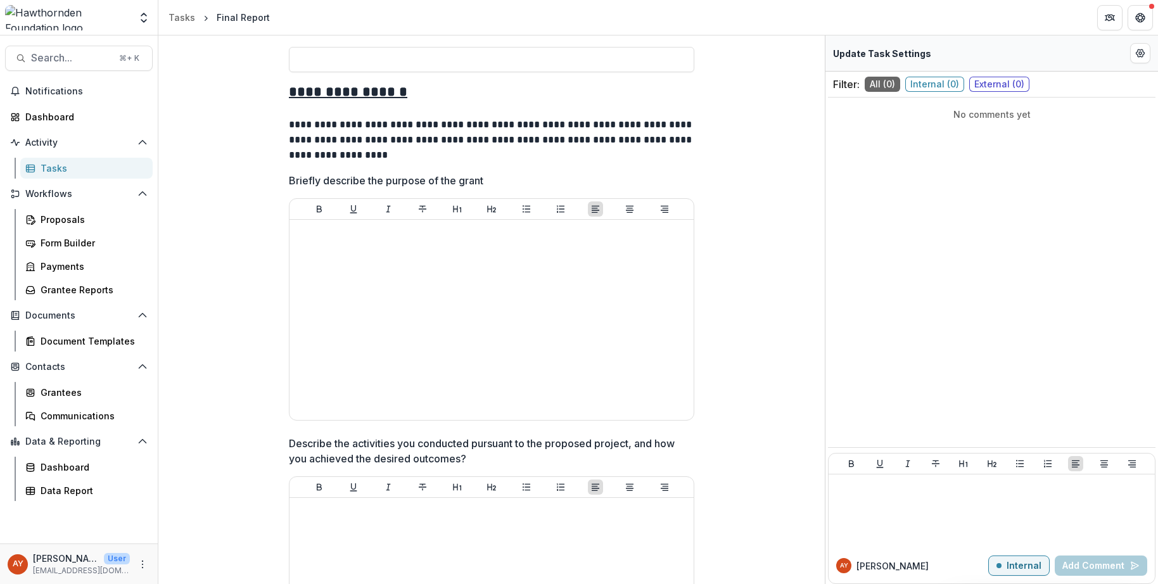
scroll to position [828, 0]
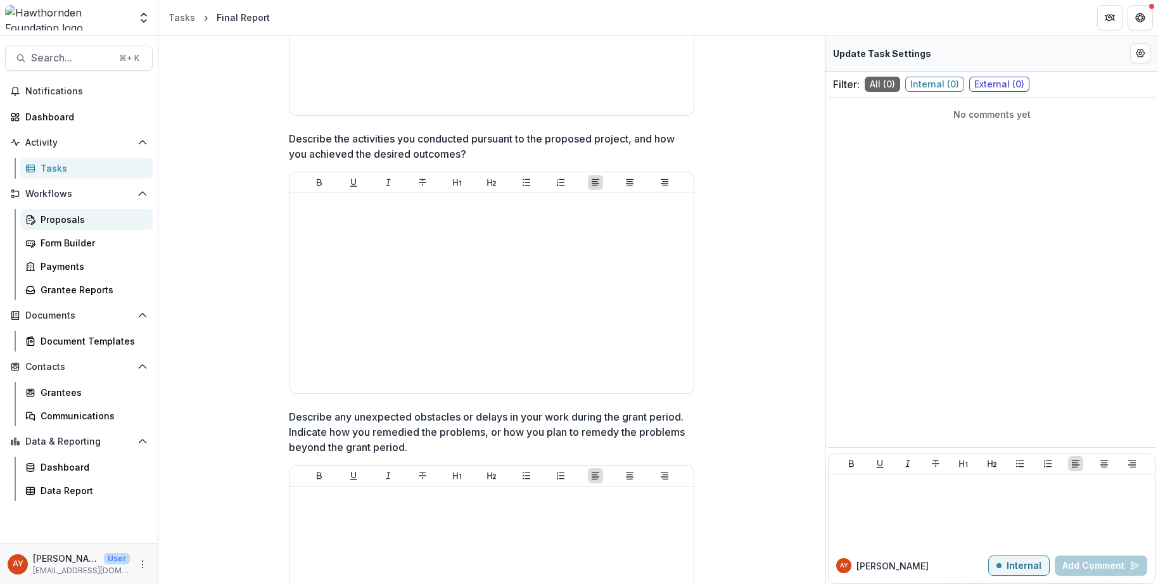
click at [80, 227] on link "Proposals" at bounding box center [86, 219] width 132 height 21
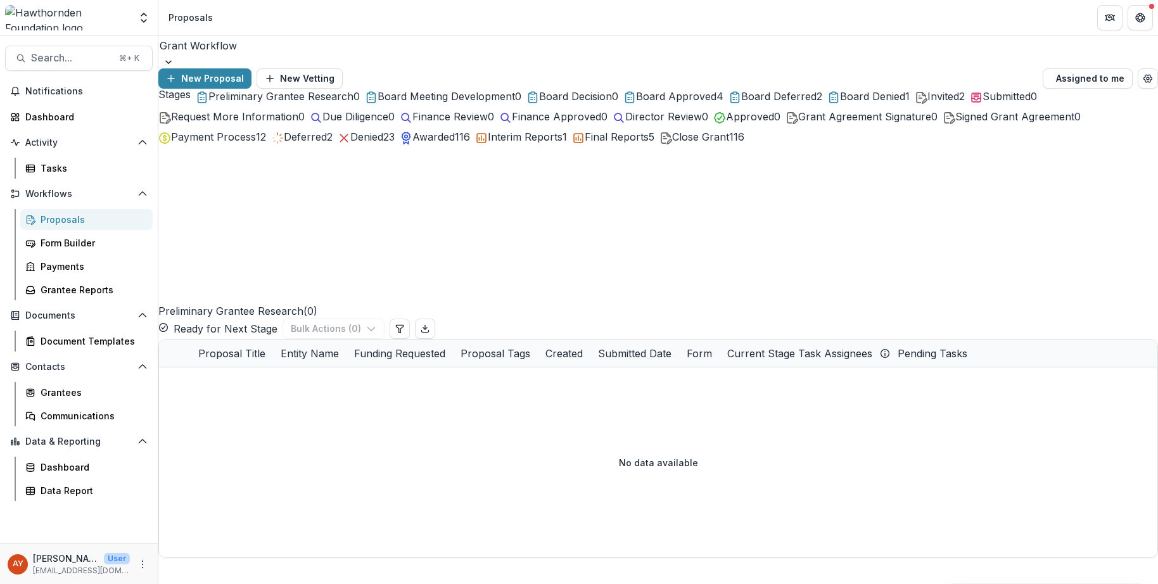
click at [716, 103] on span "Board Approved" at bounding box center [676, 96] width 80 height 13
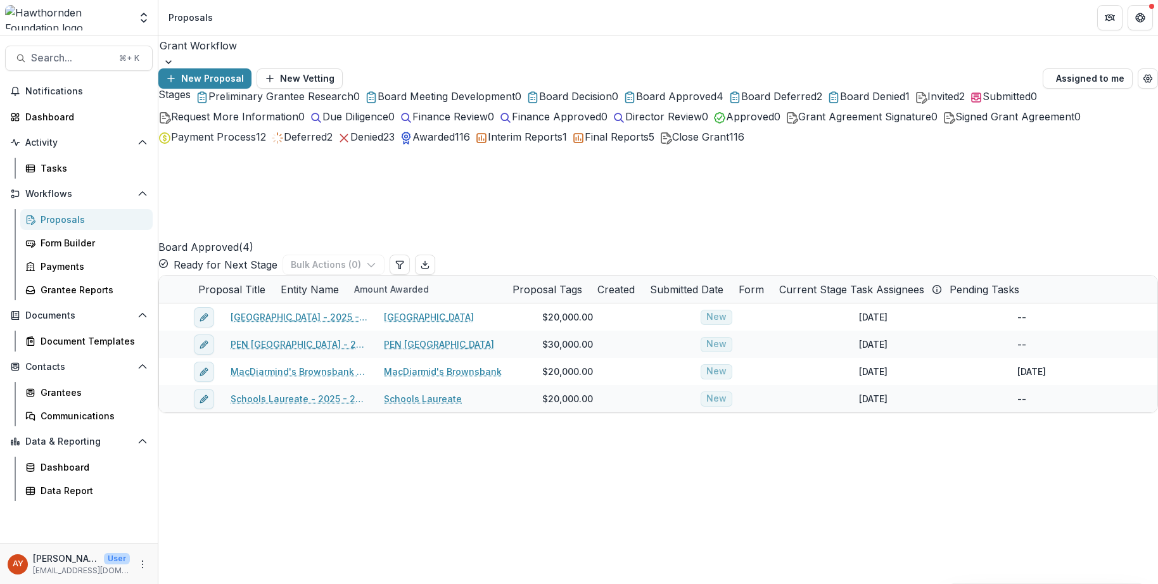
click at [822, 104] on button "Board Deferred 2" at bounding box center [775, 96] width 94 height 15
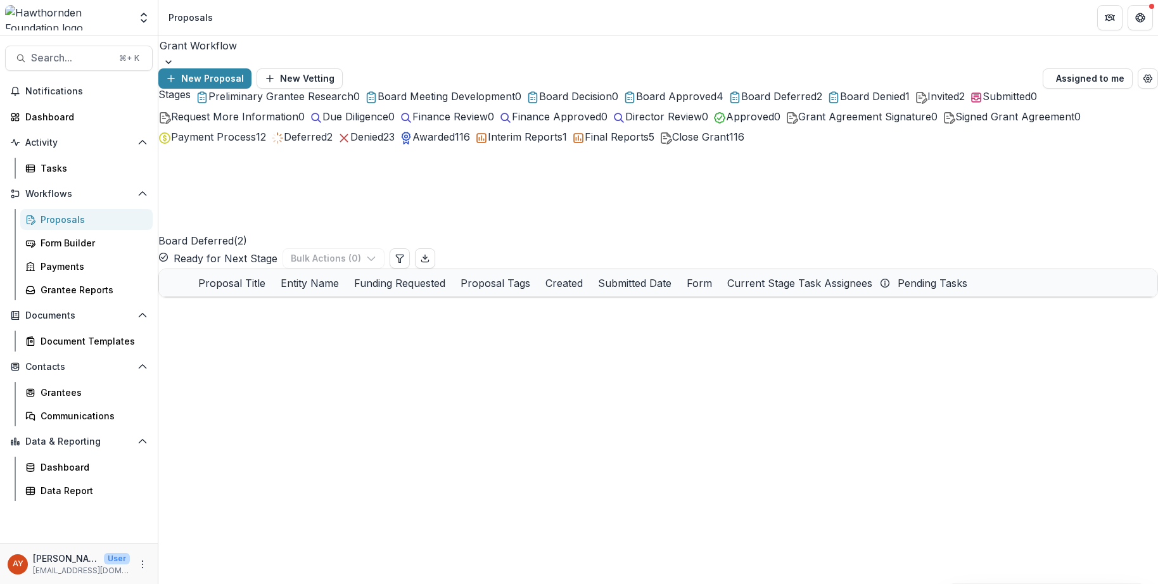
click at [716, 103] on span "Board Approved" at bounding box center [676, 96] width 80 height 13
